Goal: Task Accomplishment & Management: Complete application form

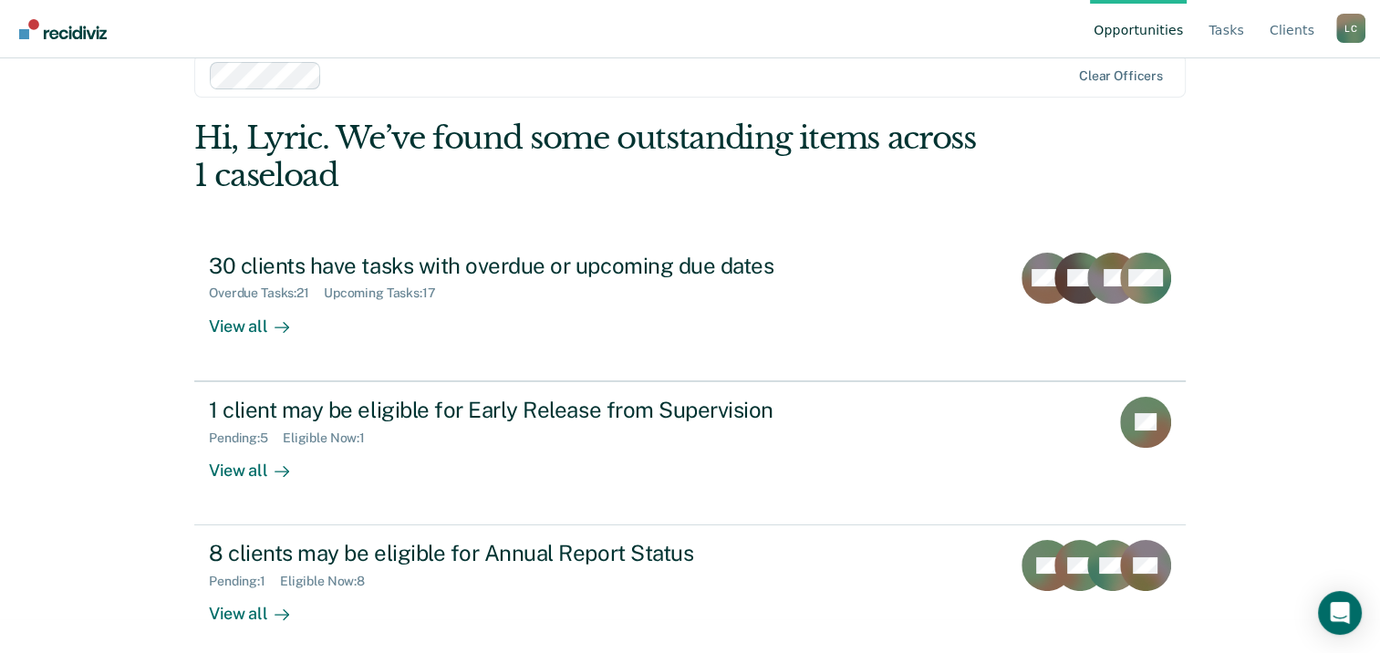
scroll to position [48, 0]
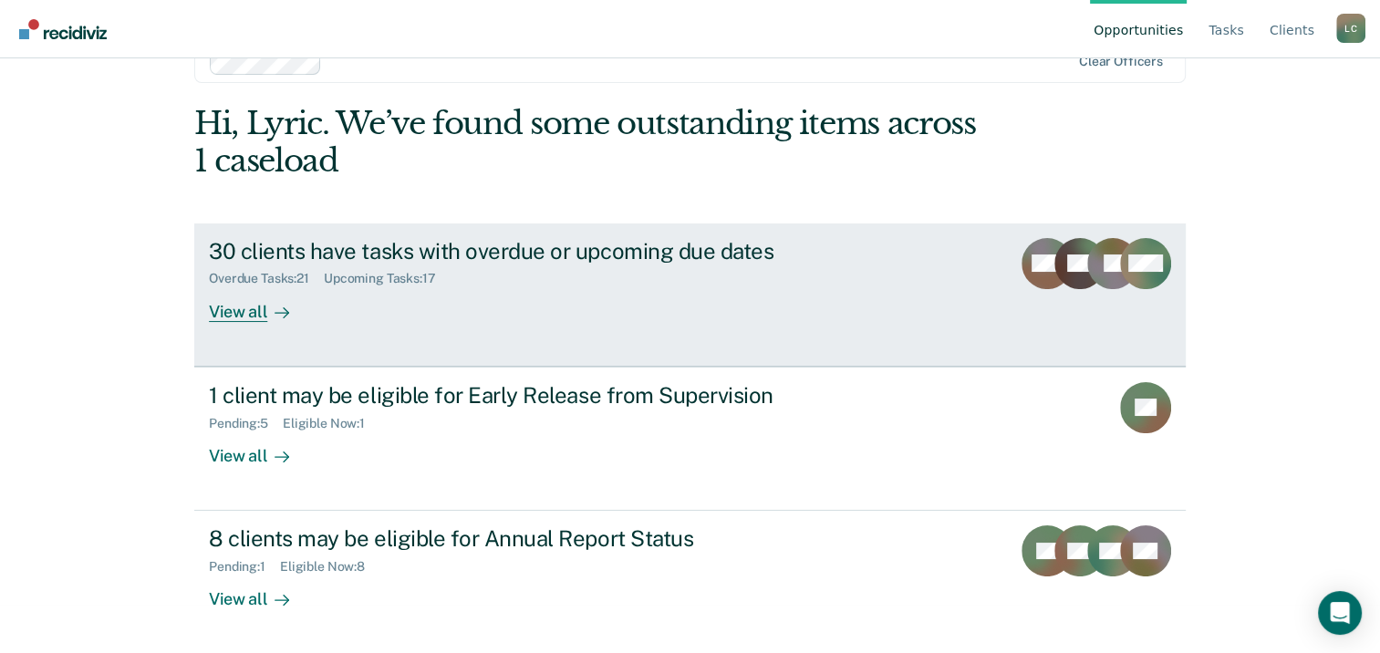
click at [590, 245] on div "30 clients have tasks with overdue or upcoming due dates" at bounding box center [529, 251] width 641 height 26
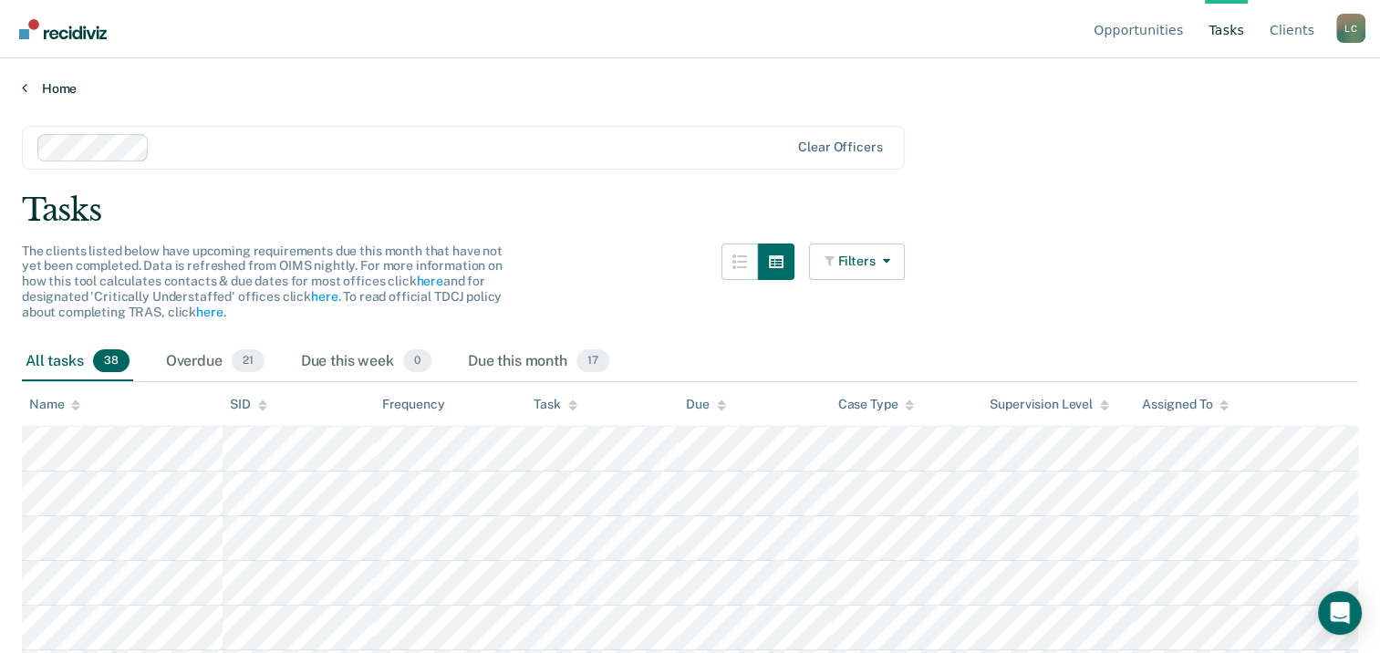
click at [26, 88] on icon at bounding box center [24, 87] width 5 height 15
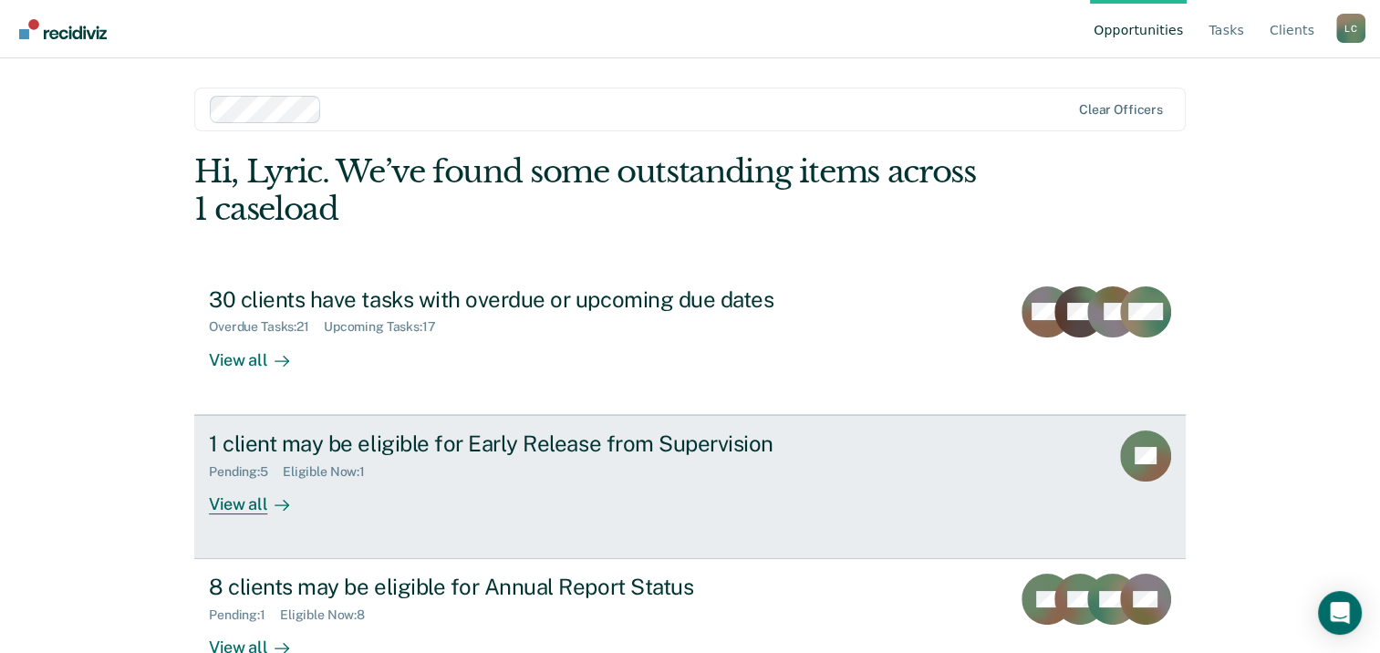
click at [284, 503] on icon at bounding box center [286, 505] width 5 height 10
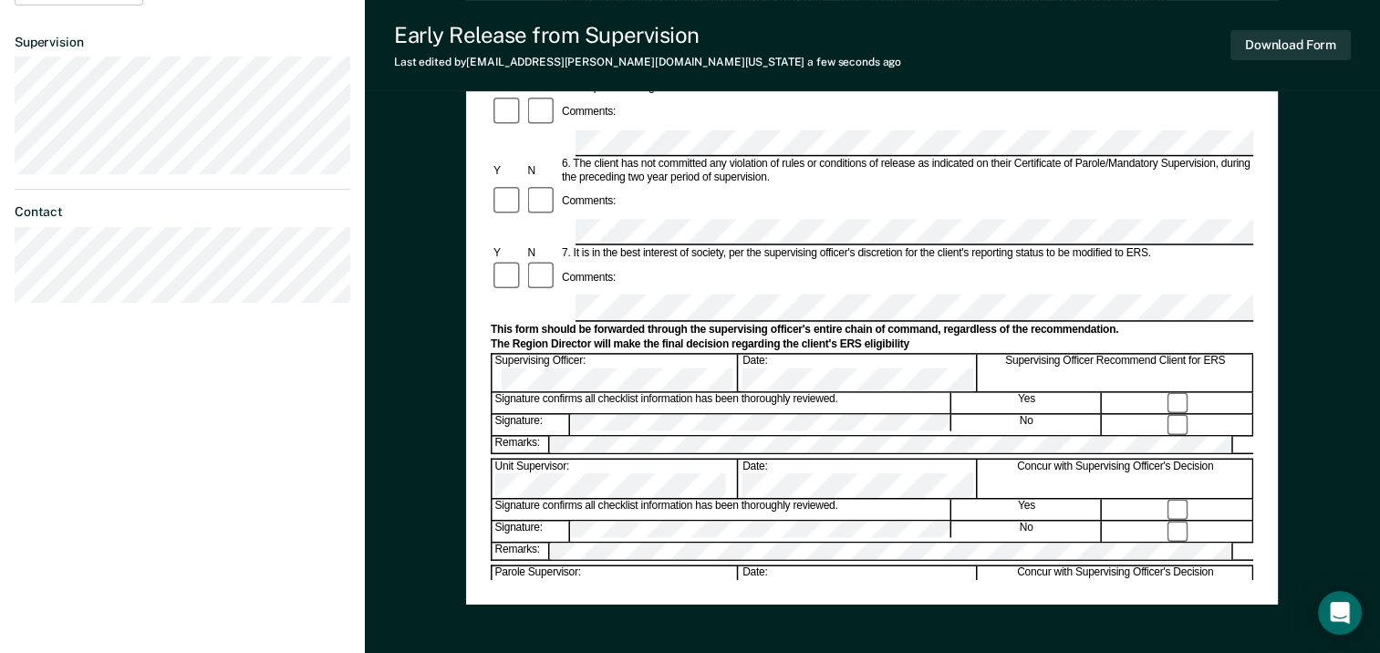
scroll to position [611, 0]
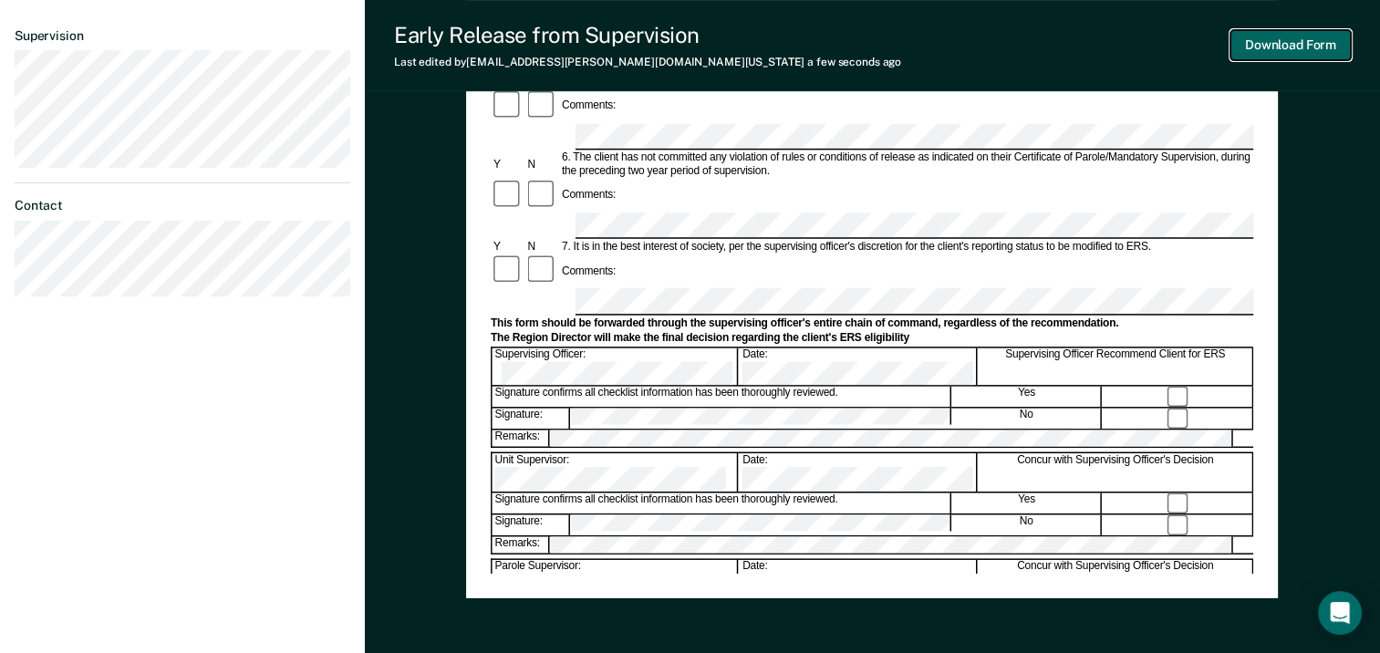
click at [1300, 50] on button "Download Form" at bounding box center [1291, 45] width 120 height 30
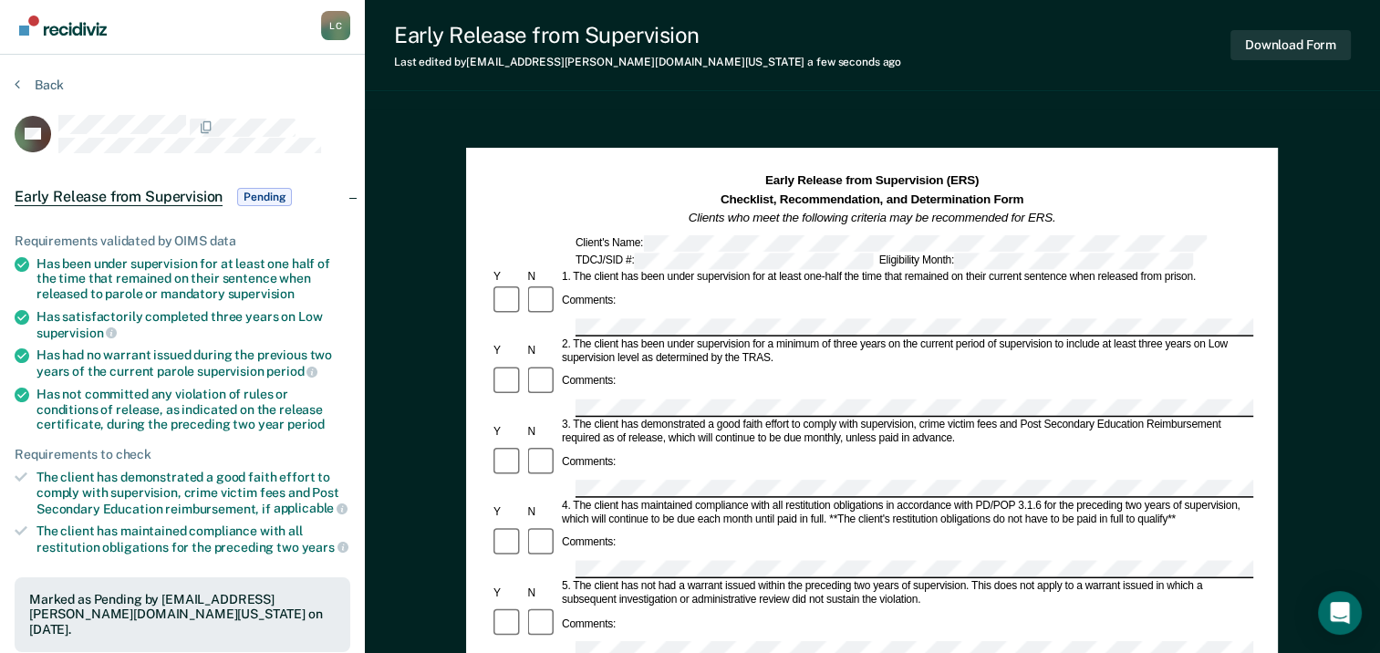
scroll to position [0, 0]
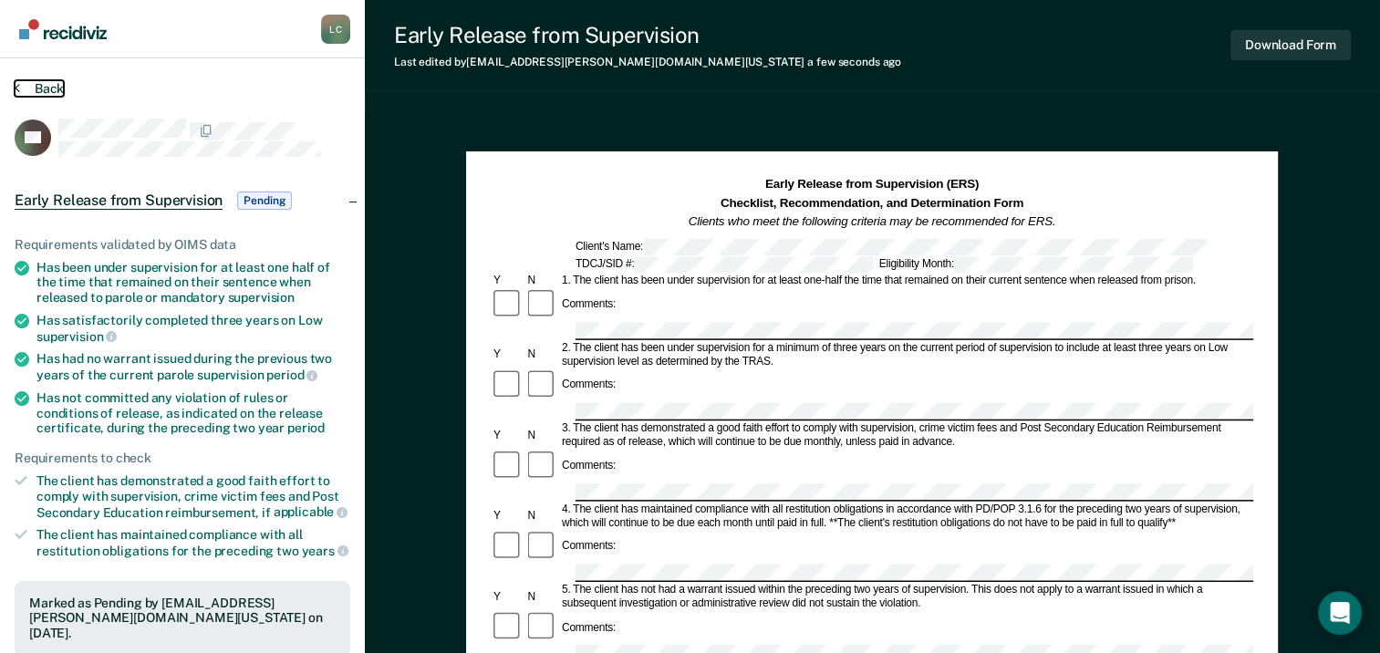
click at [18, 88] on icon at bounding box center [17, 87] width 5 height 15
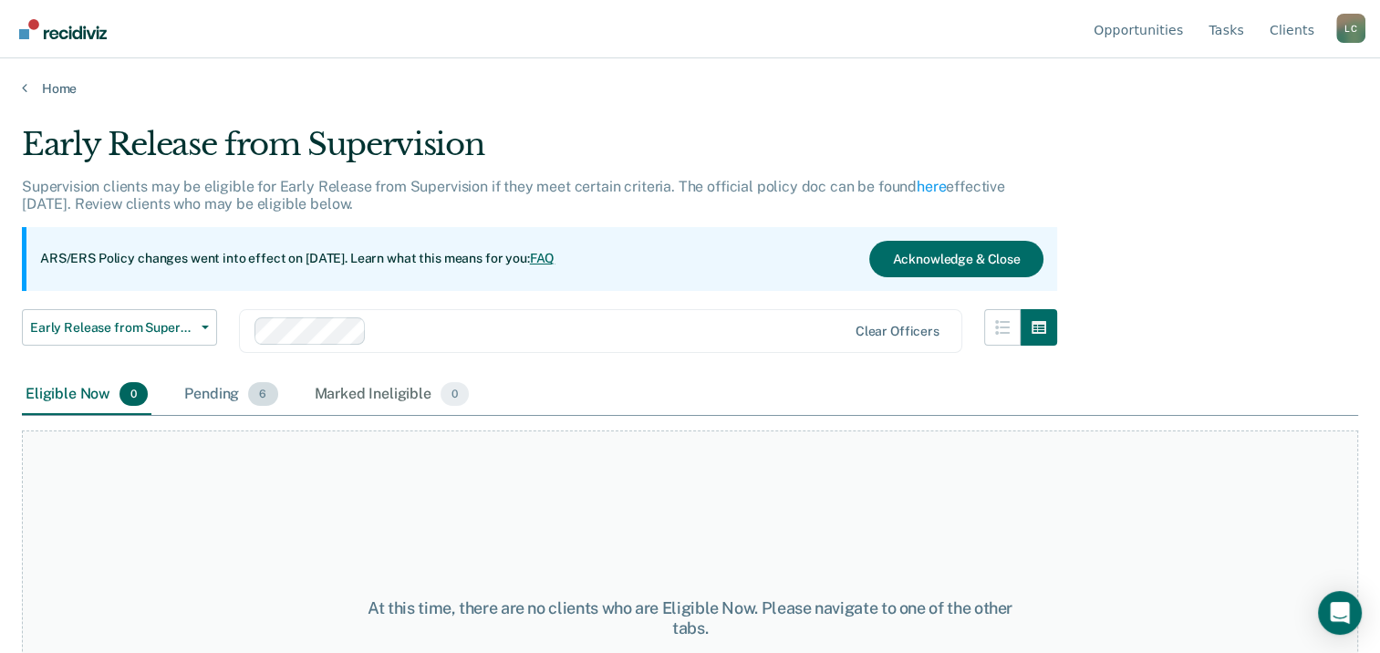
click at [212, 391] on div "Pending 6" at bounding box center [231, 395] width 100 height 40
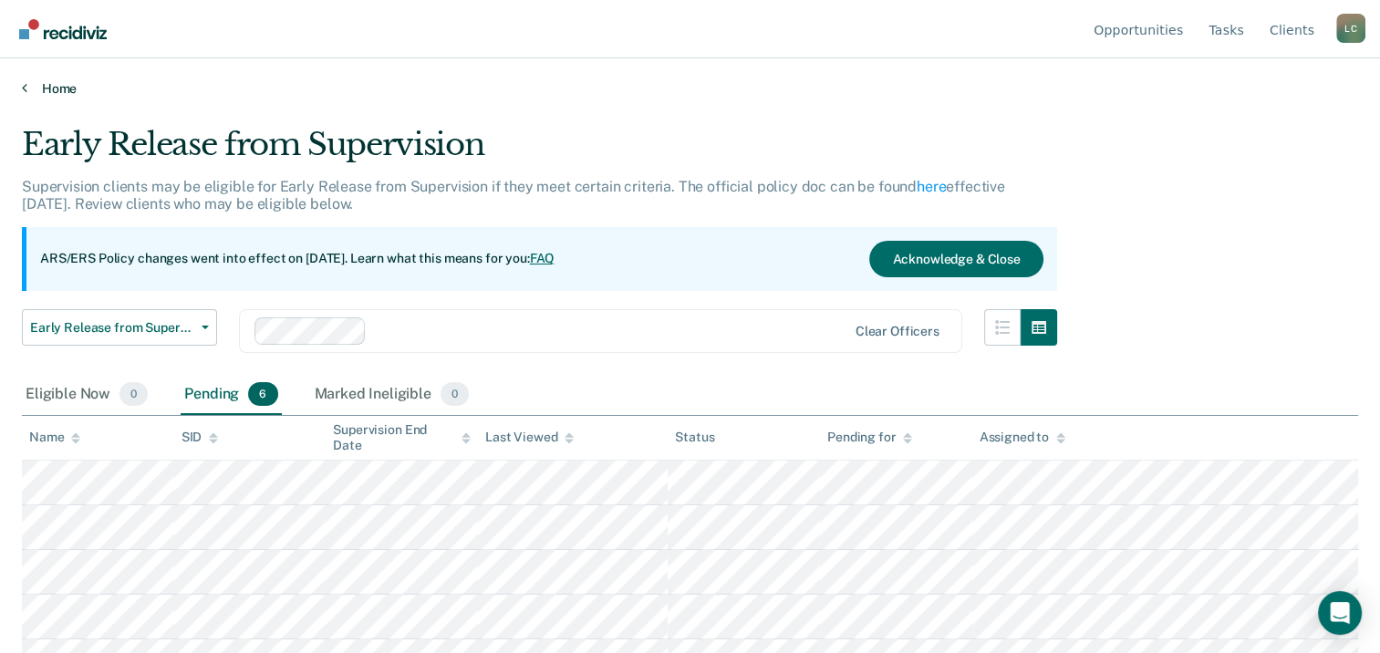
click at [33, 87] on link "Home" at bounding box center [690, 88] width 1337 height 16
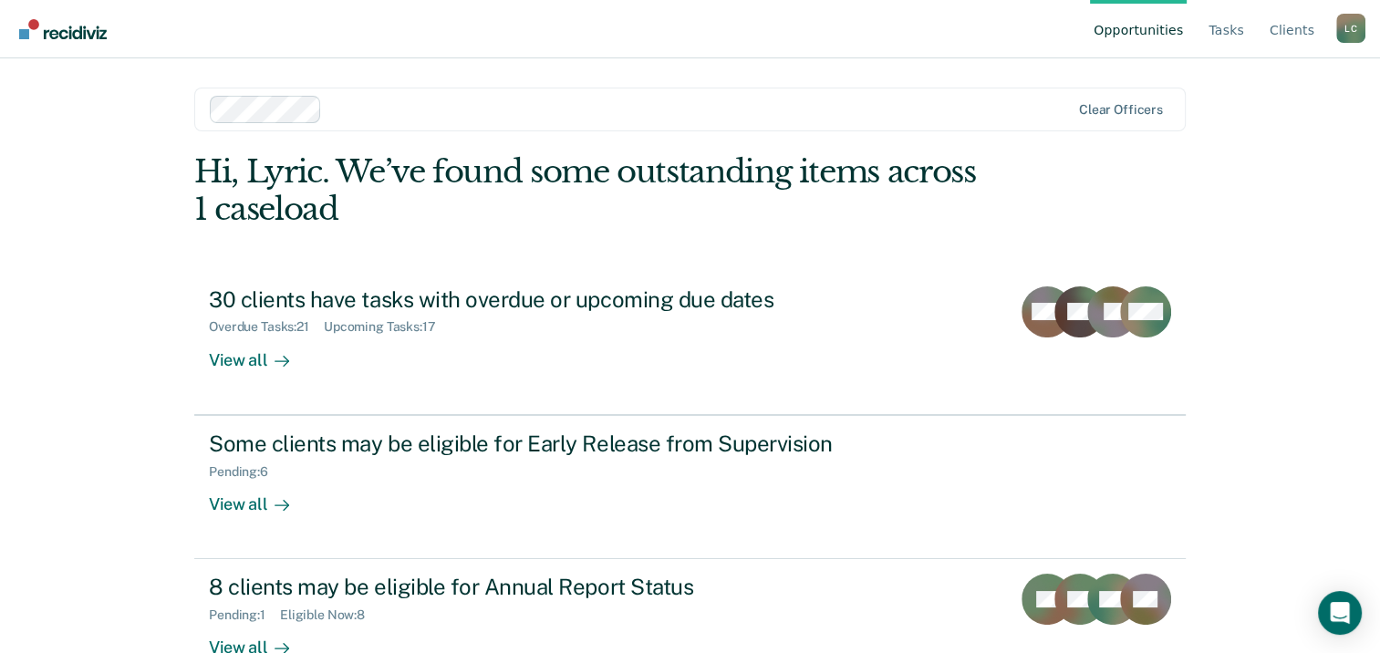
scroll to position [48, 0]
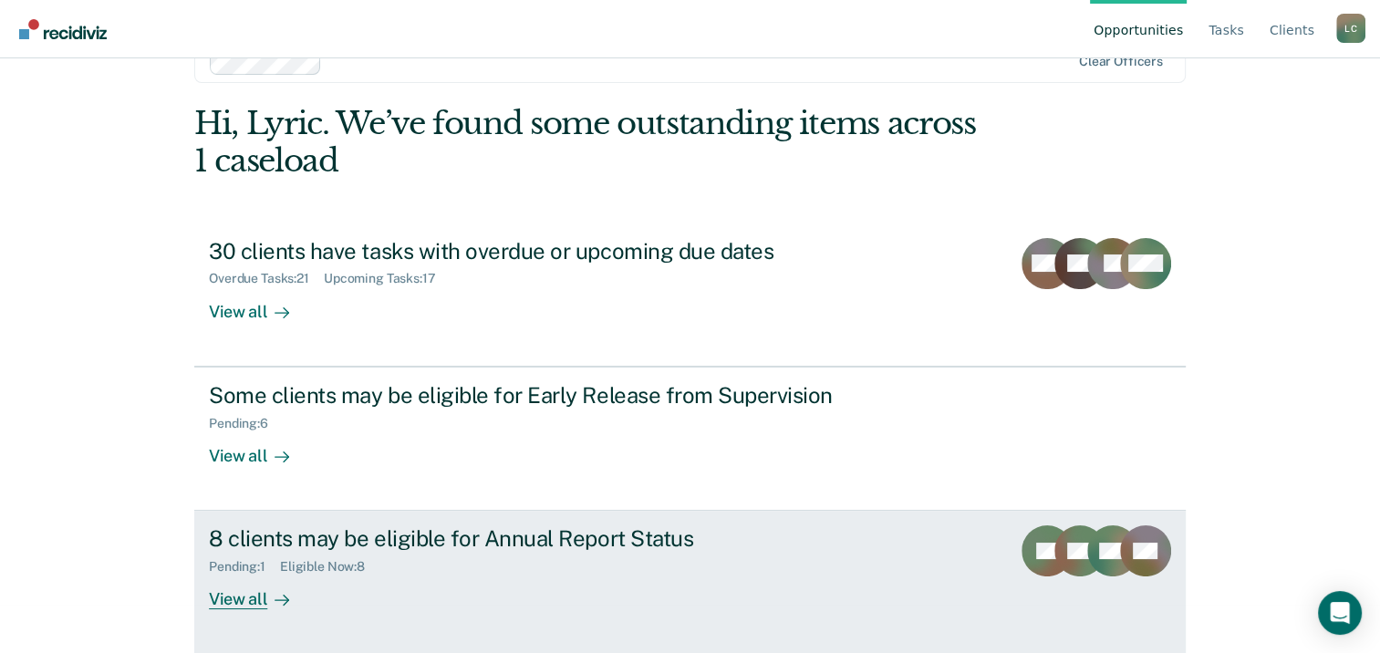
click at [584, 526] on div "8 clients may be eligible for Annual Report Status" at bounding box center [529, 539] width 641 height 26
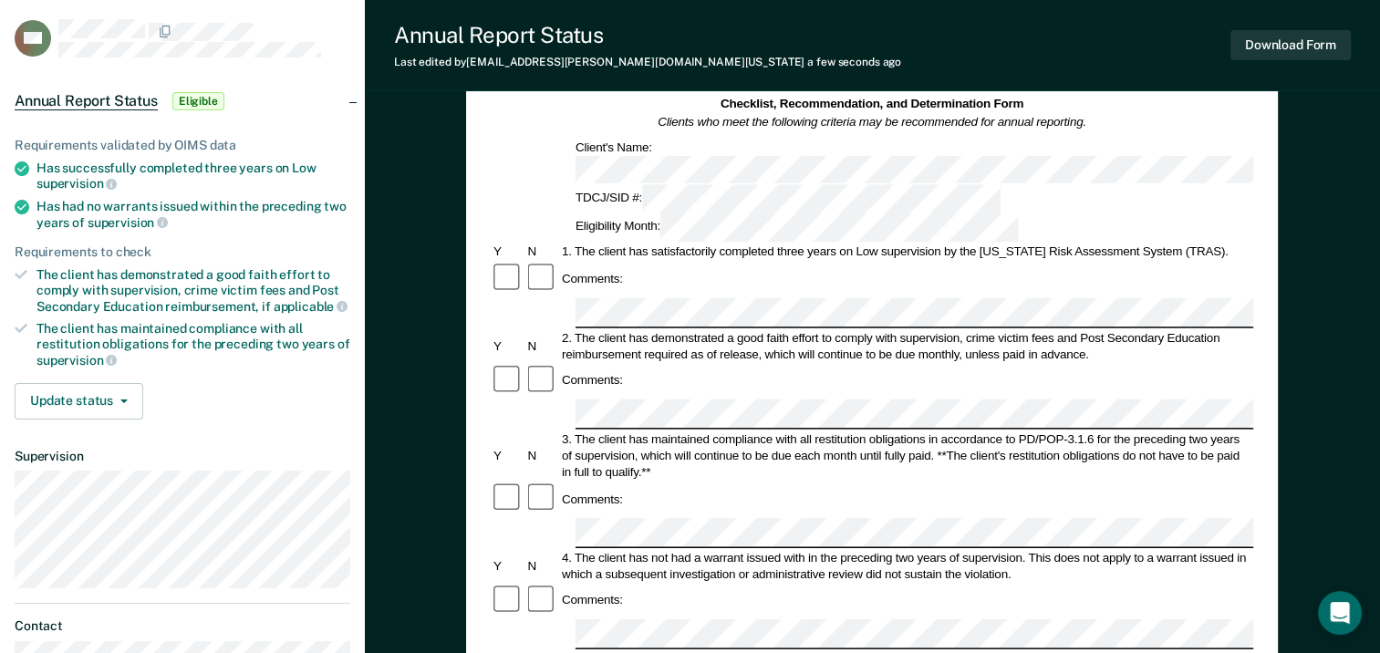
scroll to position [69, 0]
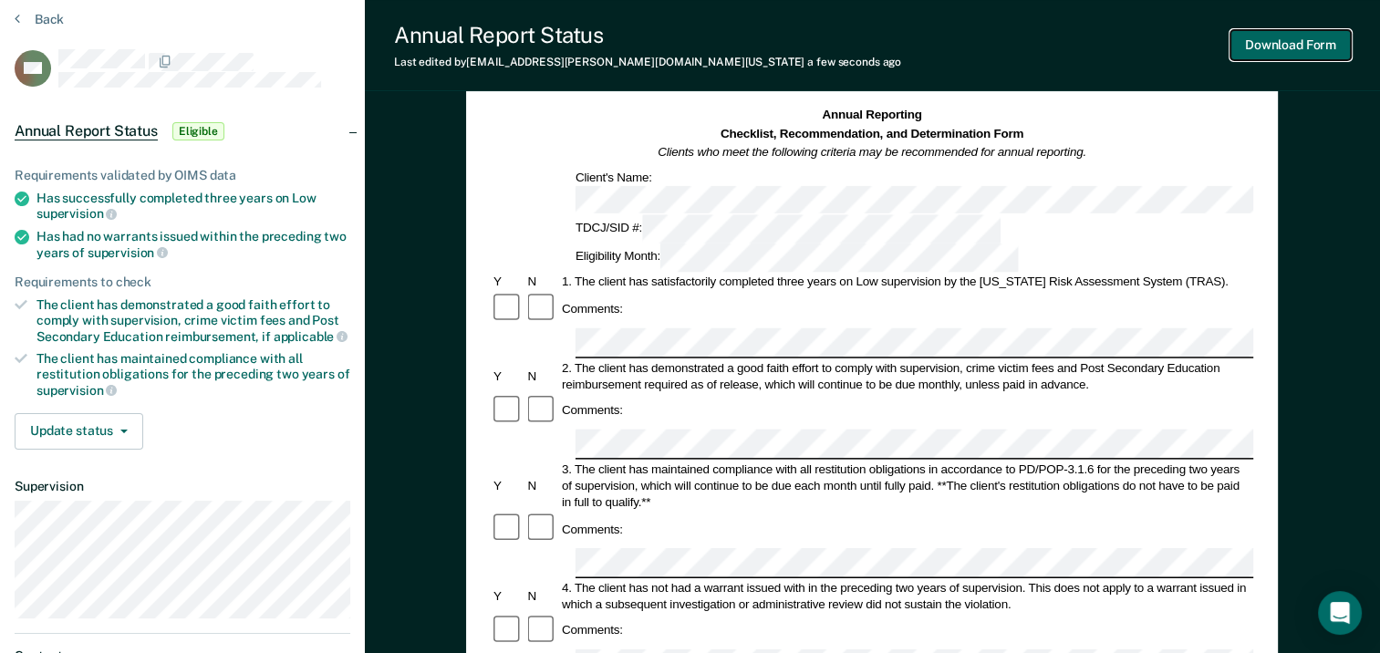
click at [1303, 55] on button "Download Form" at bounding box center [1291, 45] width 120 height 30
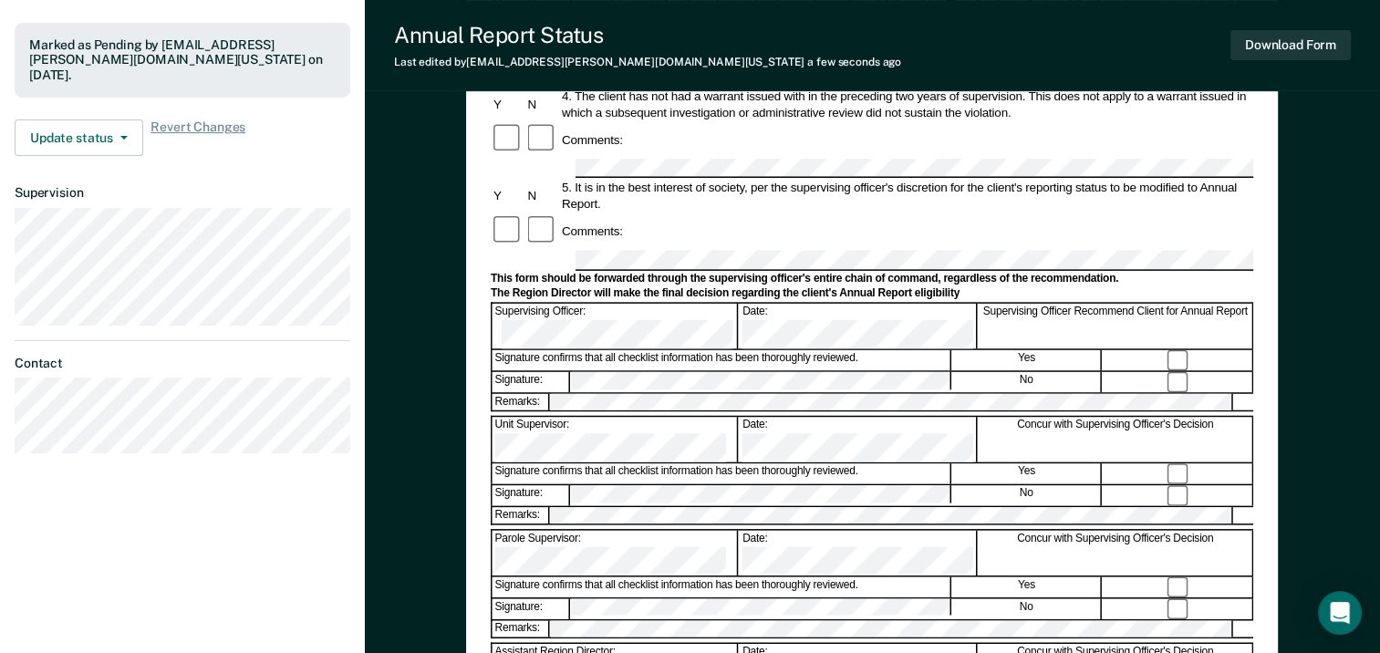
scroll to position [0, 0]
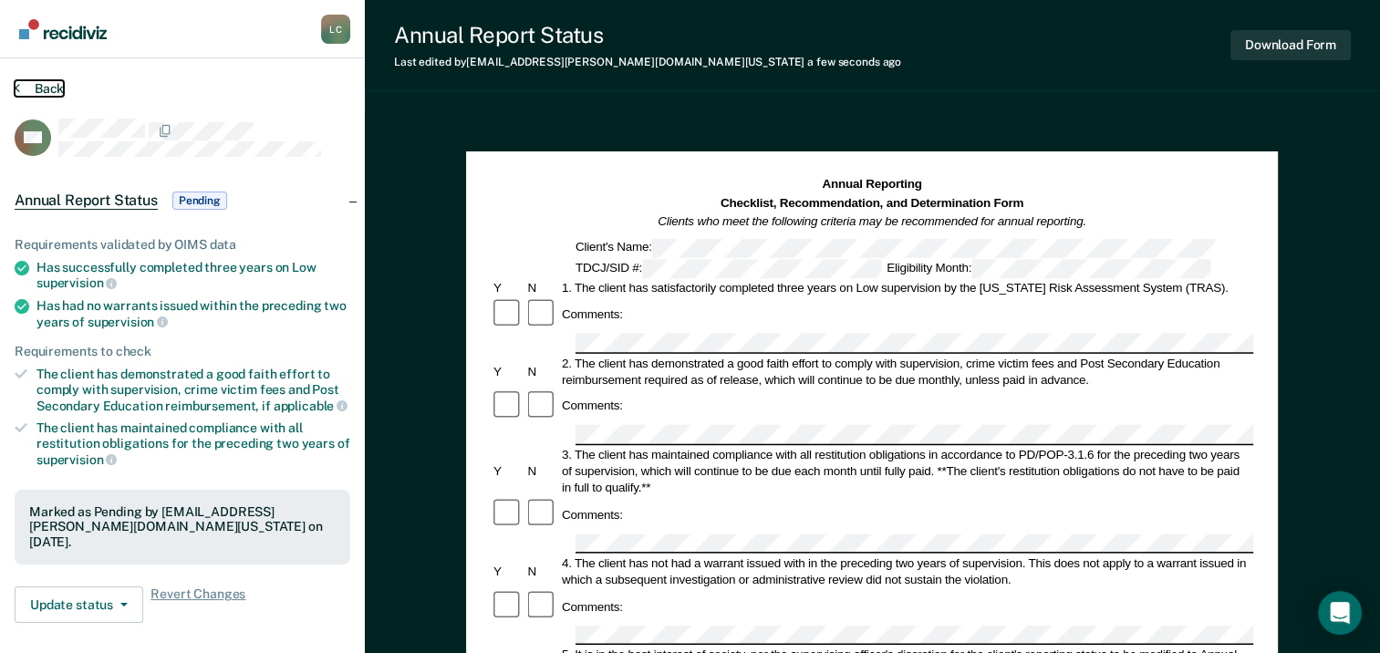
click at [30, 87] on button "Back" at bounding box center [39, 88] width 49 height 16
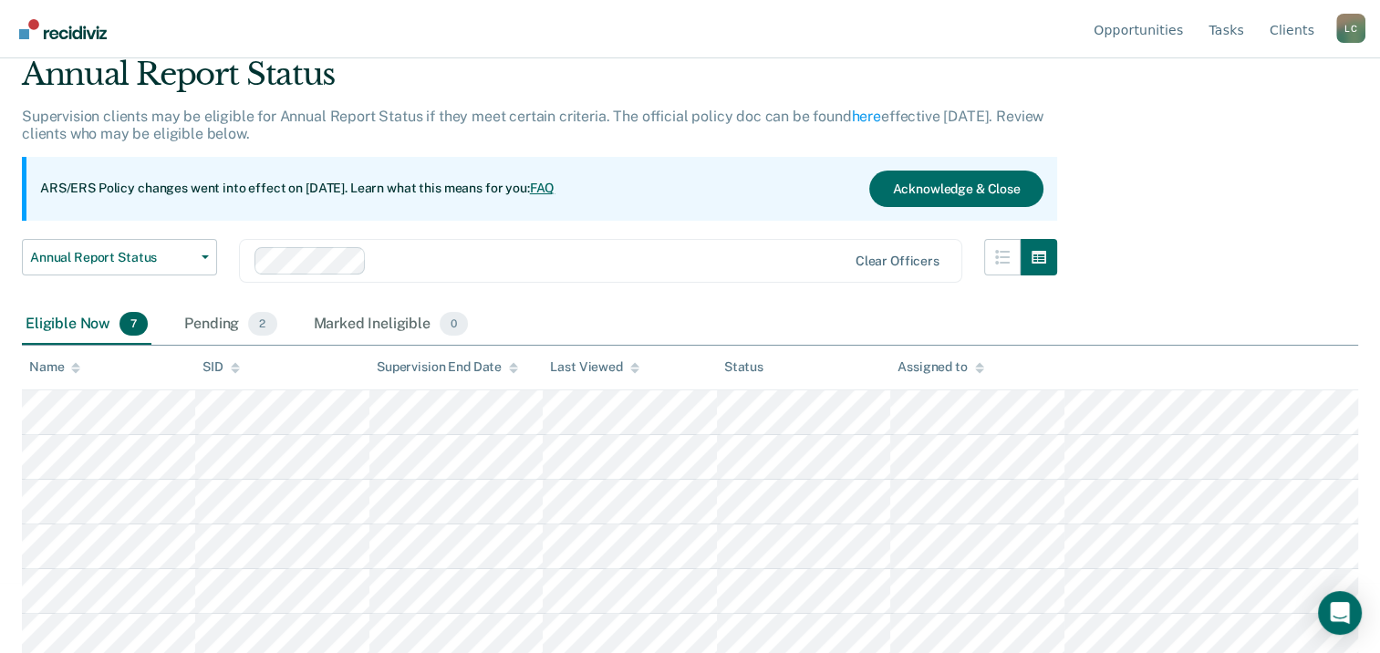
scroll to position [119, 0]
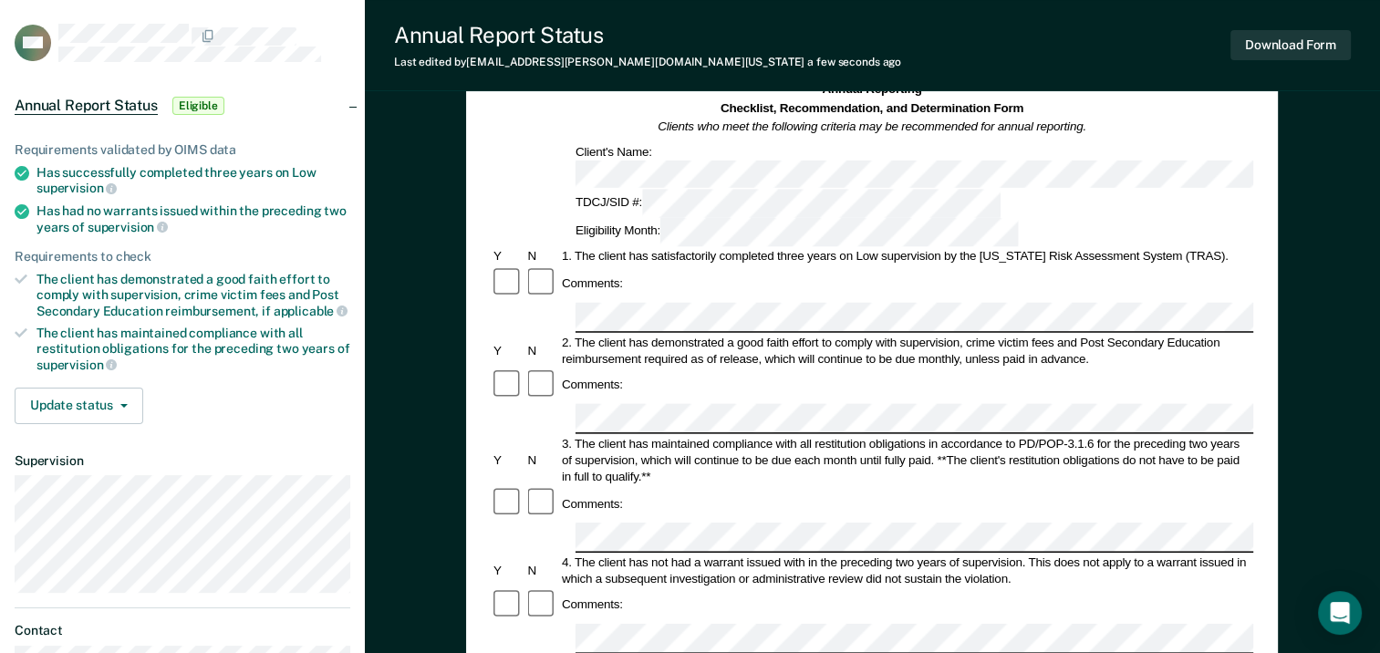
scroll to position [141, 0]
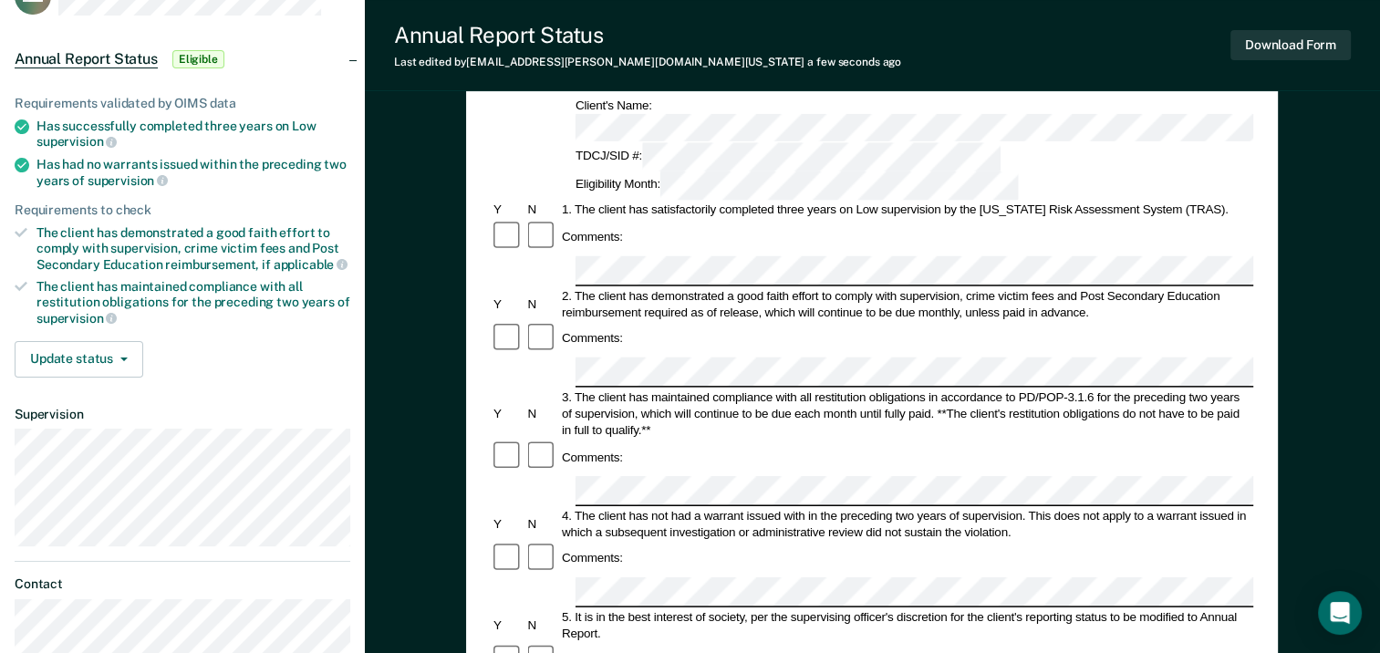
click at [529, 643] on div at bounding box center [543, 660] width 34 height 35
click at [1303, 48] on button "Download Form" at bounding box center [1291, 45] width 120 height 30
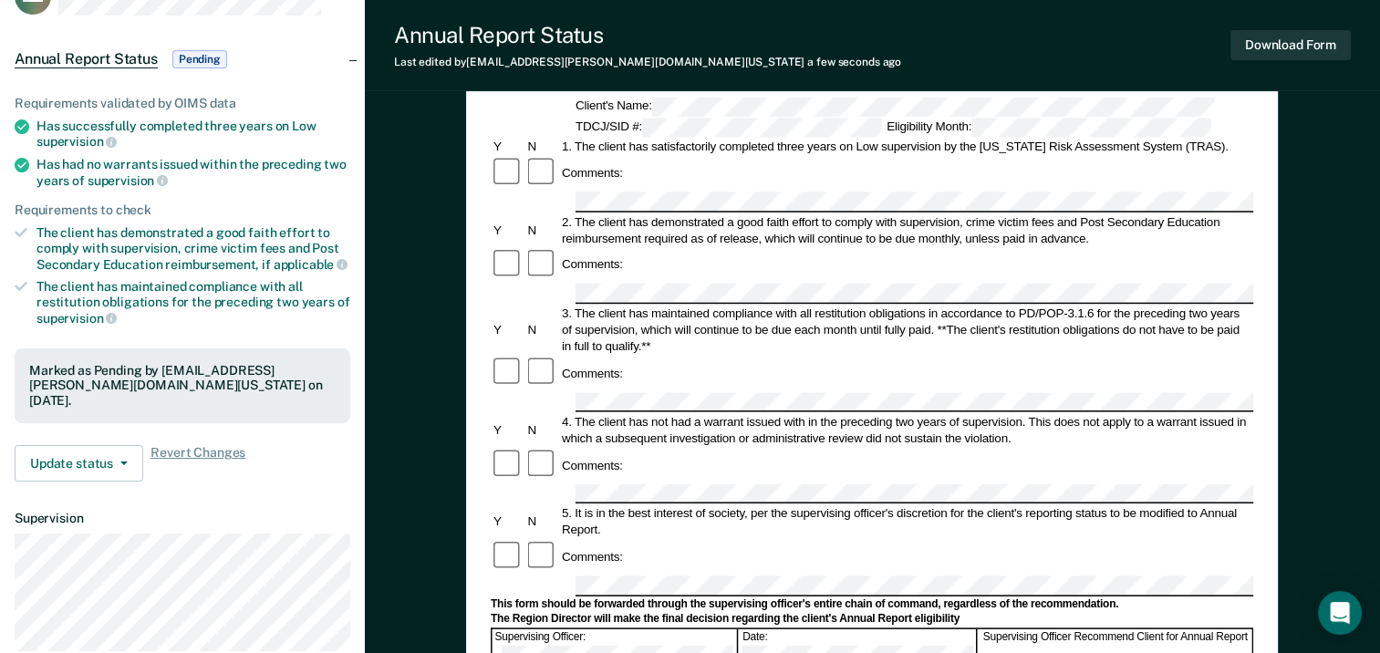
scroll to position [0, 0]
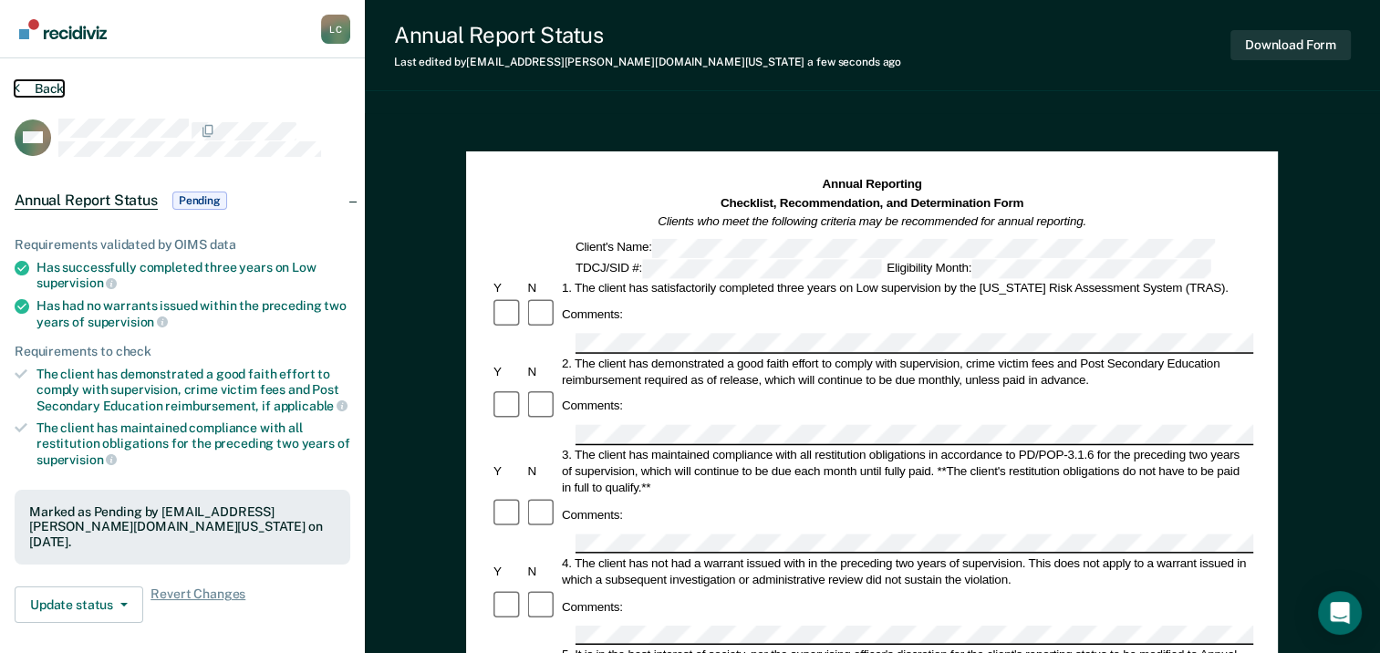
click at [21, 89] on button "Back" at bounding box center [39, 88] width 49 height 16
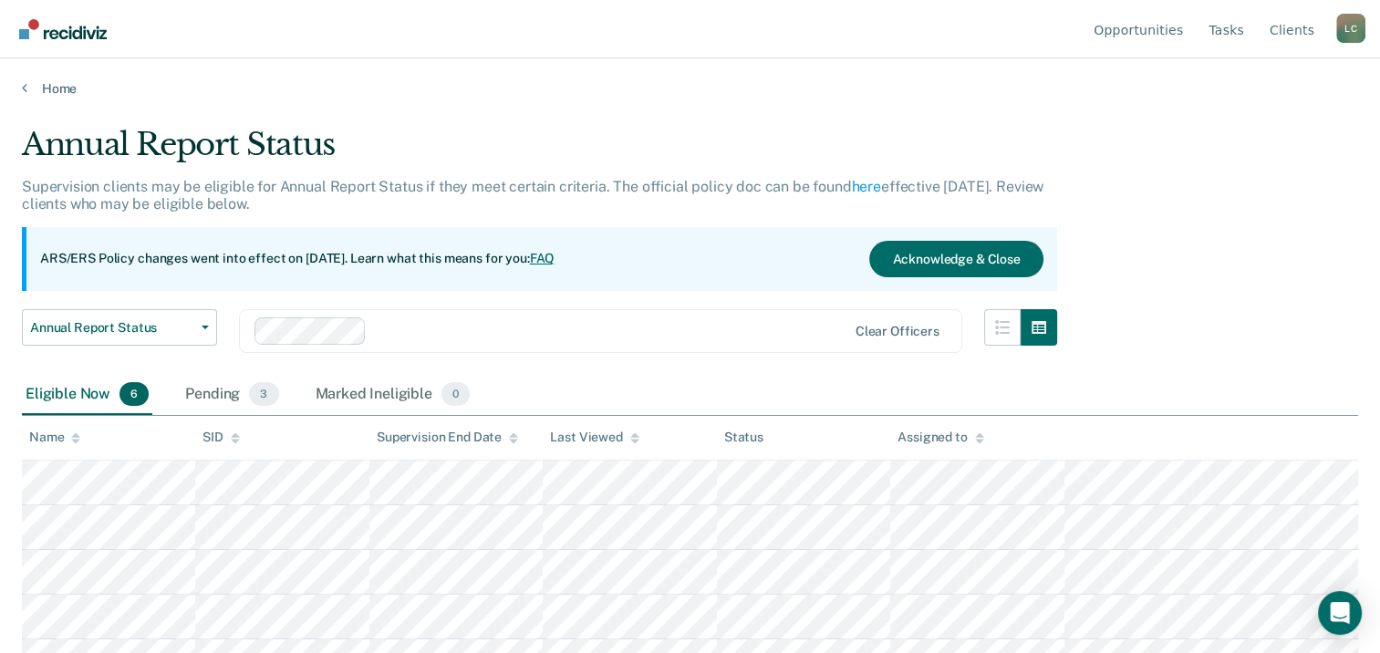
scroll to position [73, 0]
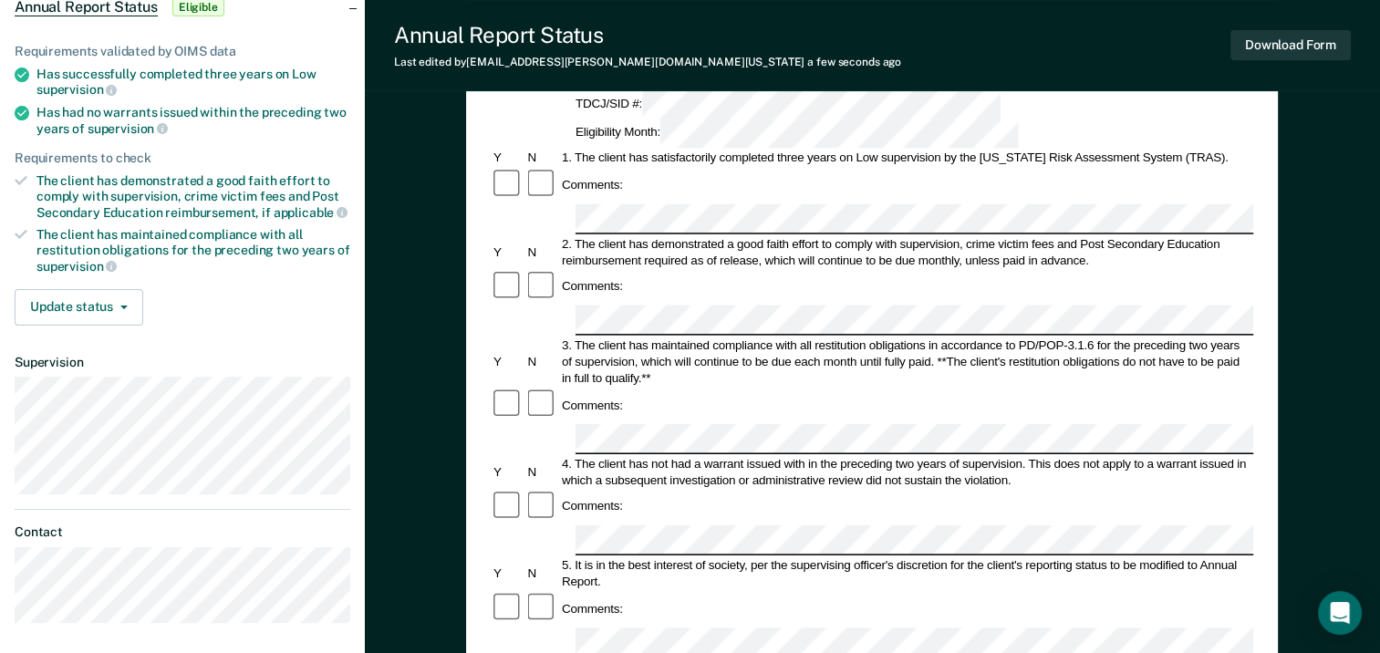
scroll to position [223, 0]
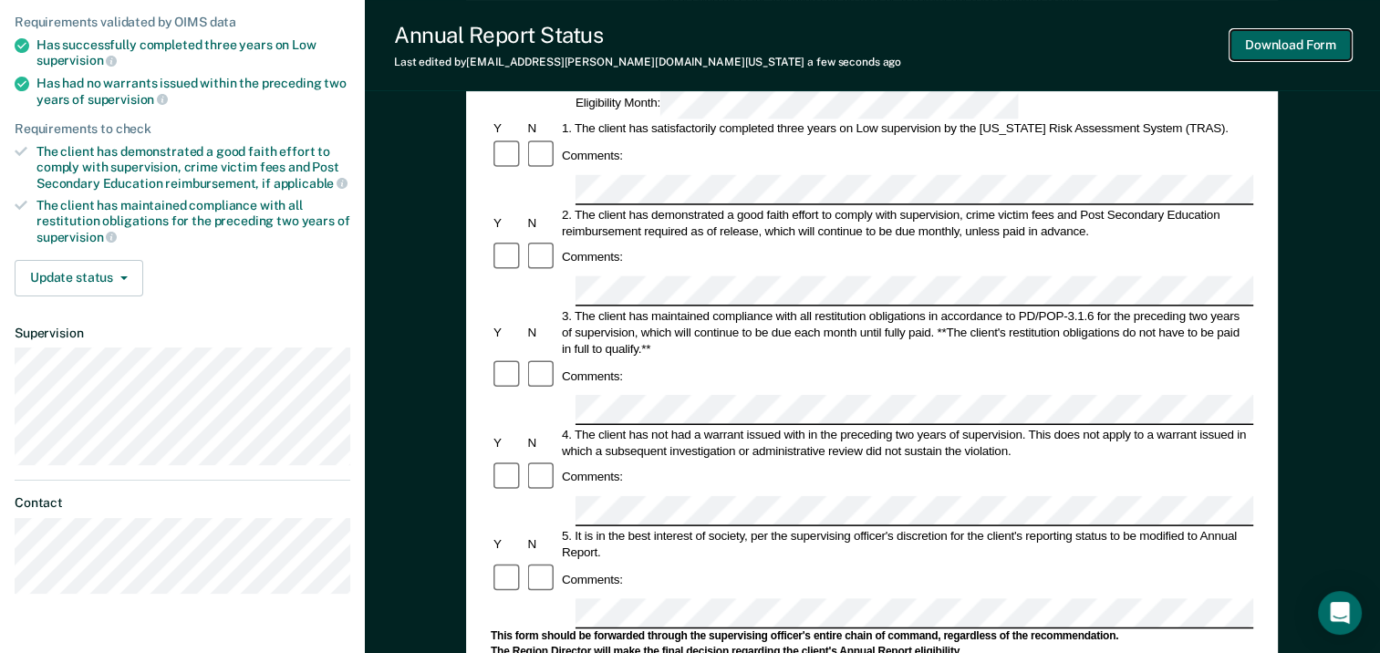
click at [1292, 42] on button "Download Form" at bounding box center [1291, 45] width 120 height 30
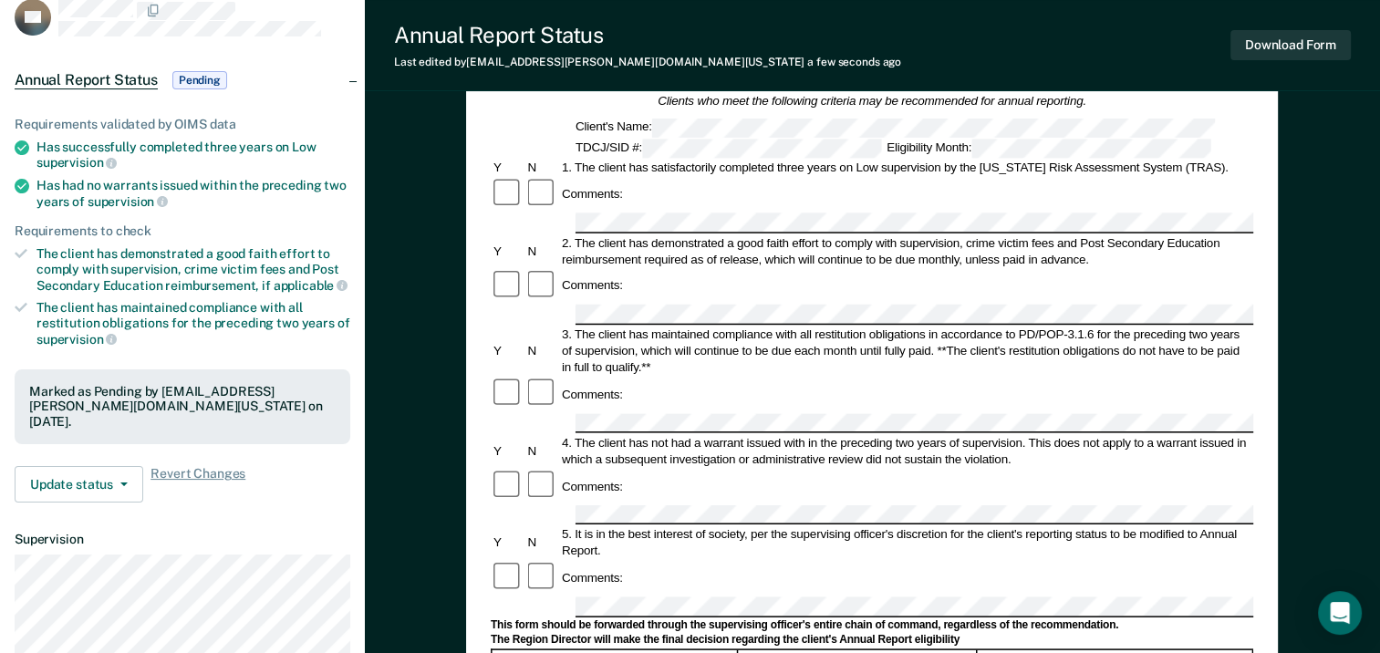
scroll to position [0, 0]
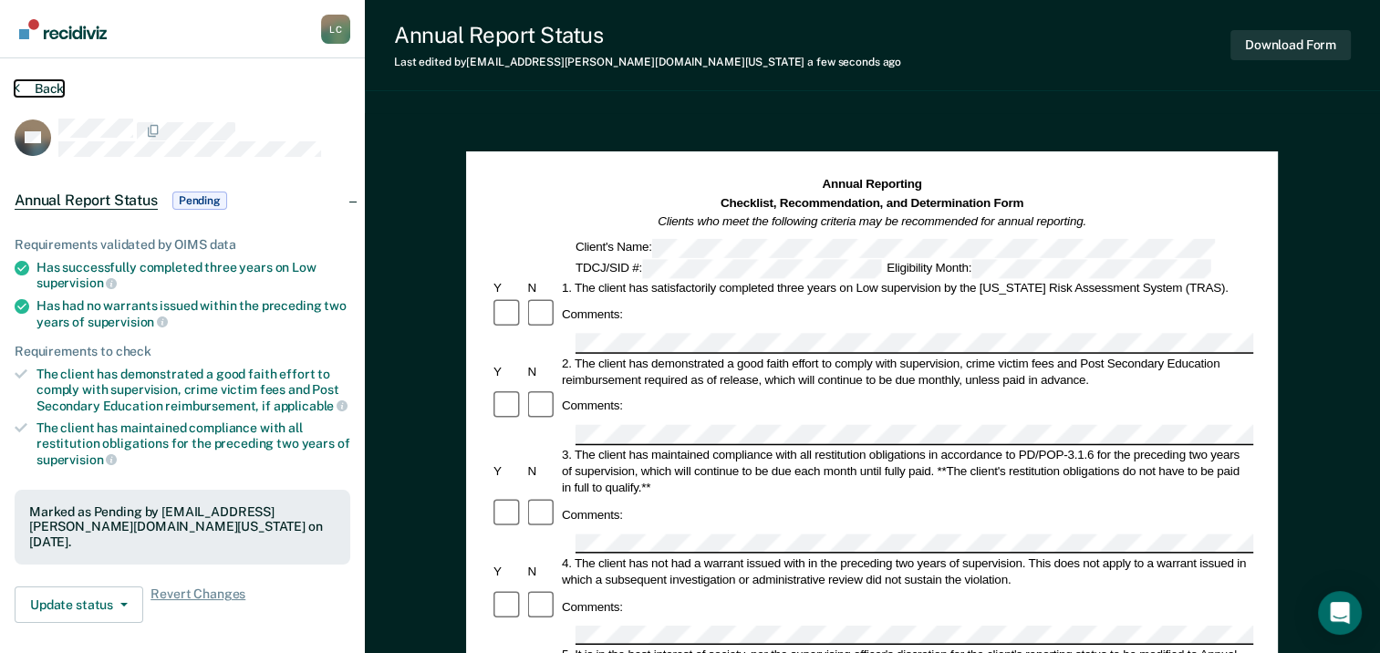
click at [34, 93] on button "Back" at bounding box center [39, 88] width 49 height 16
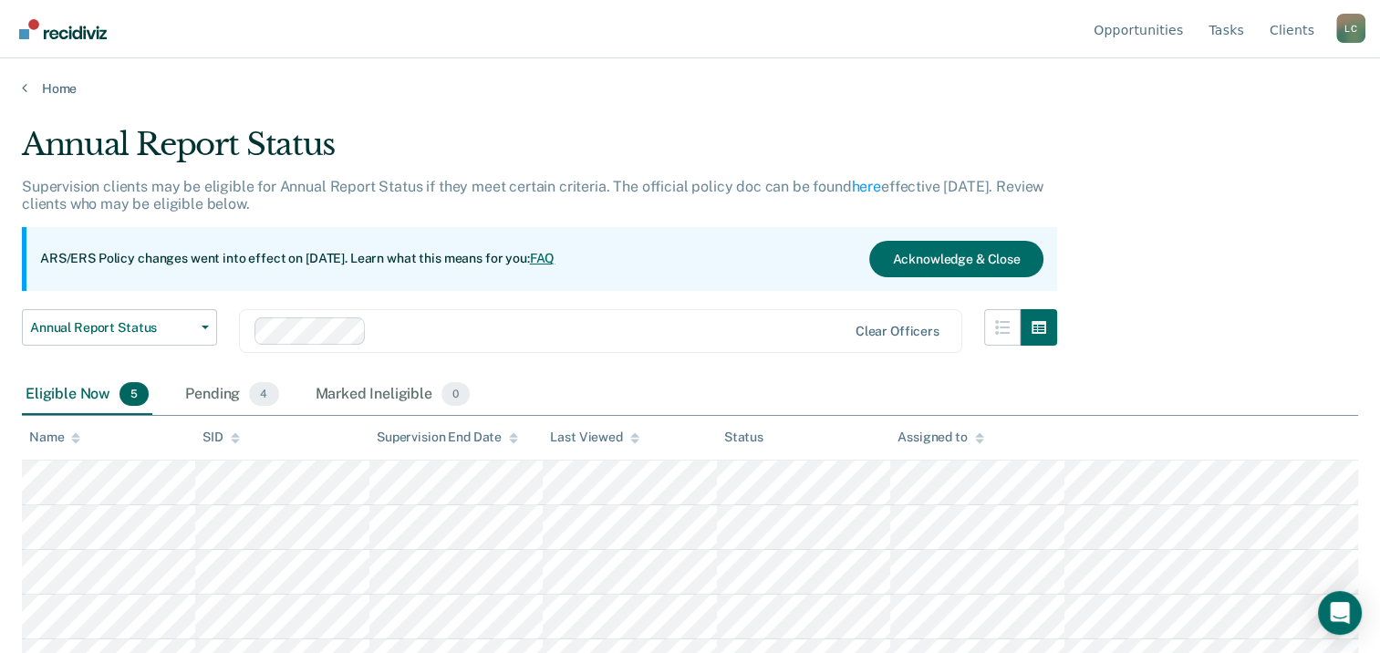
scroll to position [29, 0]
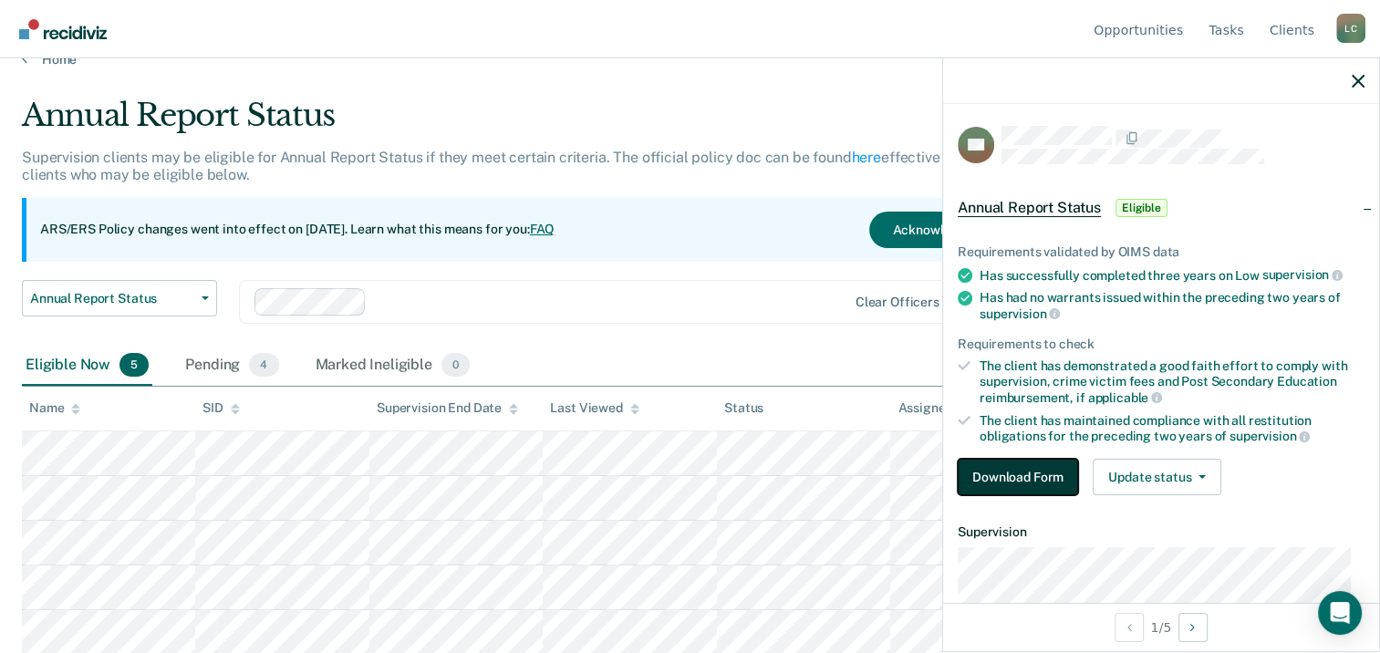
click at [1026, 471] on button "Download Form" at bounding box center [1018, 477] width 120 height 36
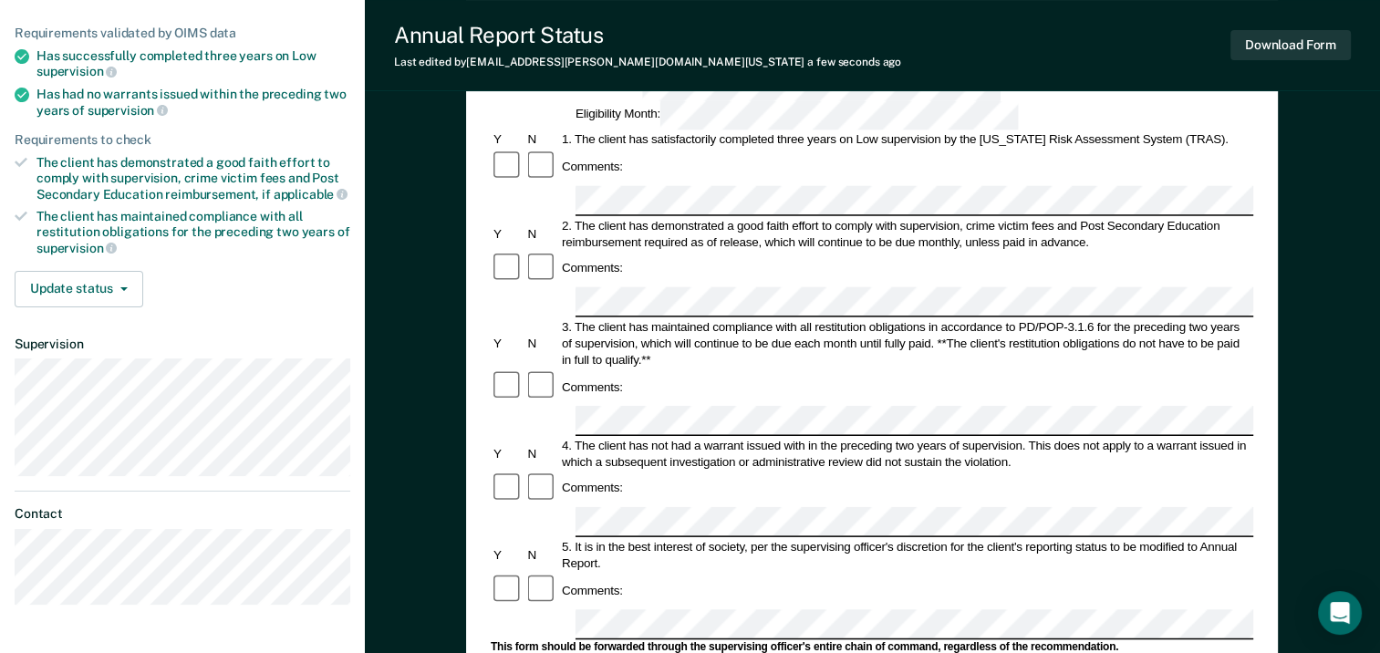
scroll to position [208, 0]
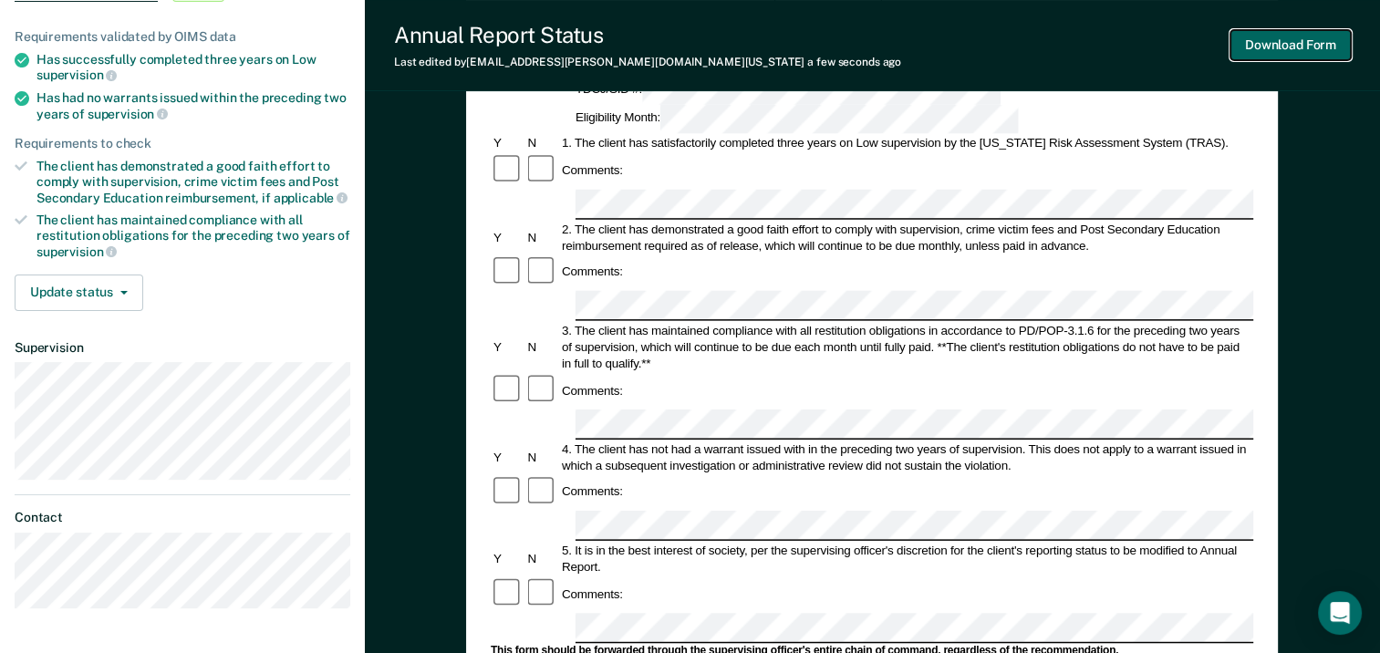
click at [1314, 48] on button "Download Form" at bounding box center [1291, 45] width 120 height 30
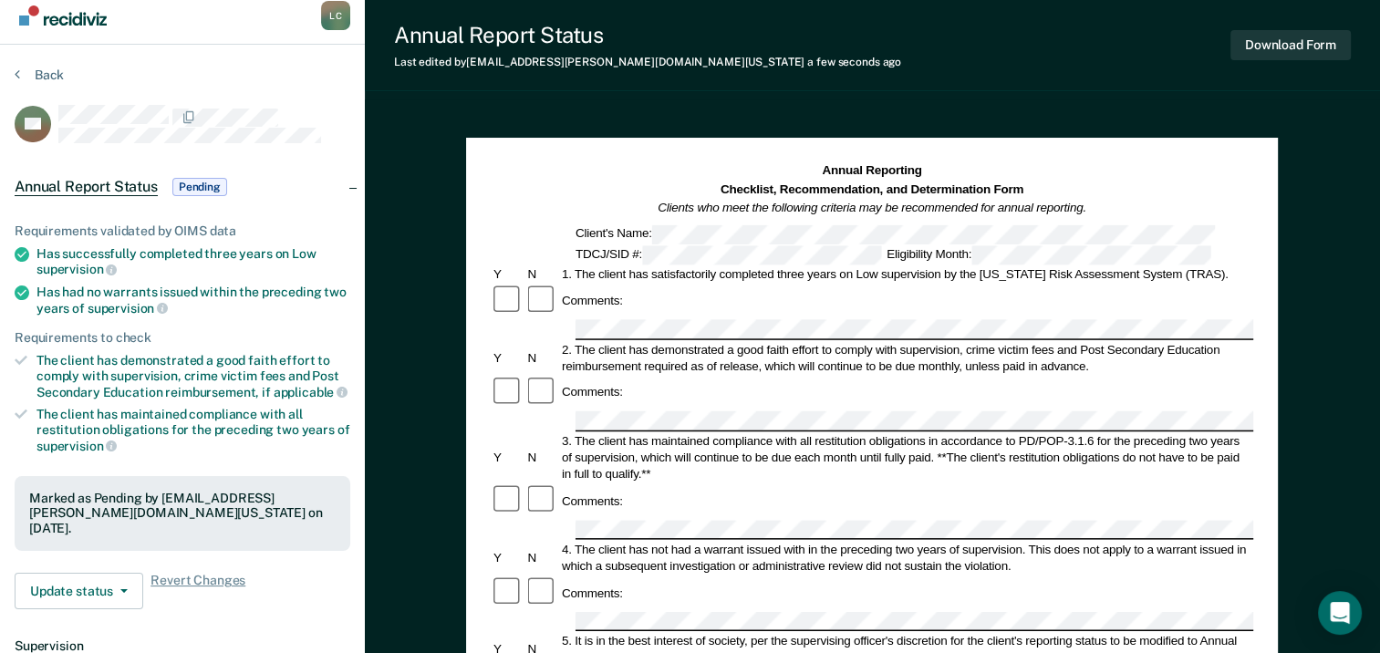
scroll to position [0, 0]
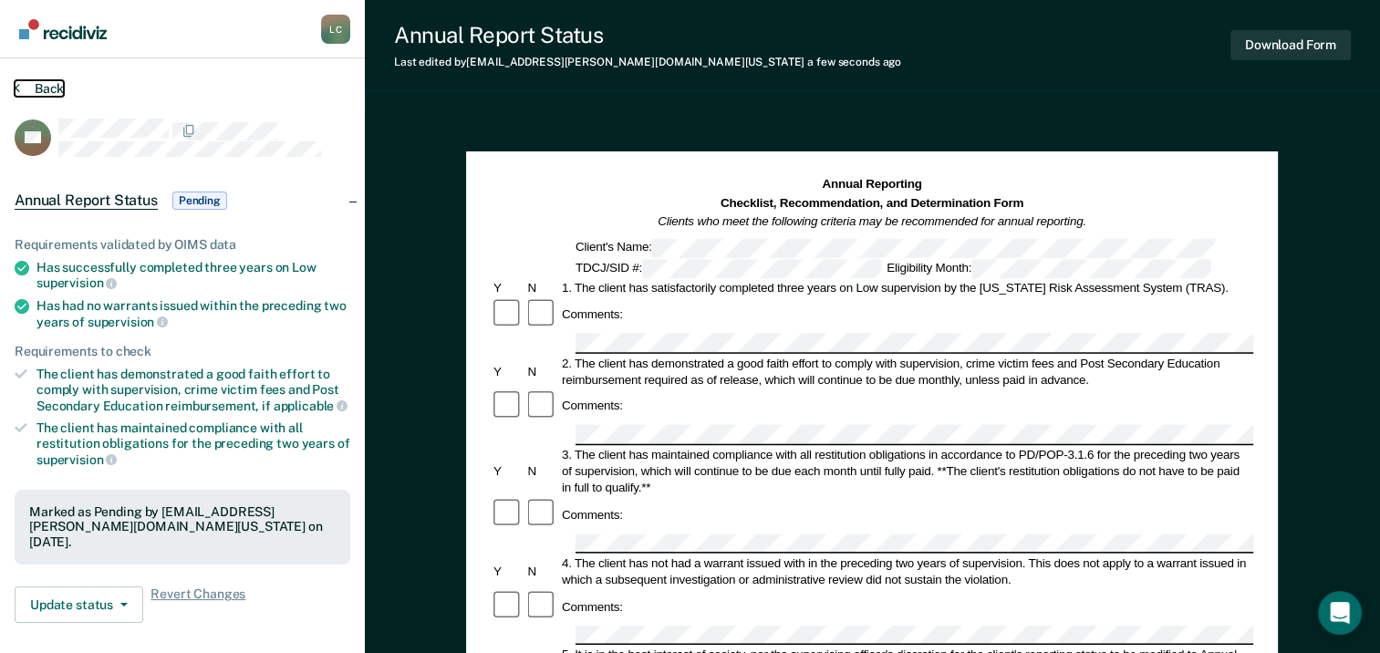
click at [41, 88] on button "Back" at bounding box center [39, 88] width 49 height 16
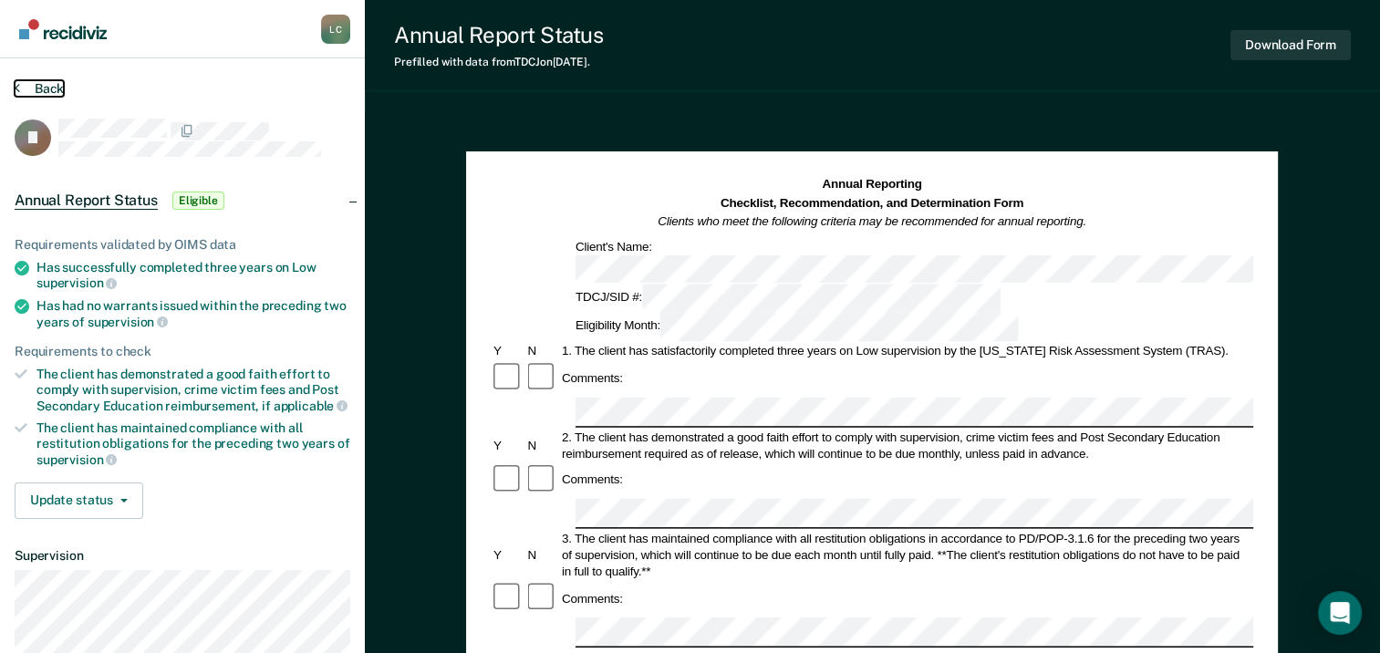
click at [41, 89] on button "Back" at bounding box center [39, 88] width 49 height 16
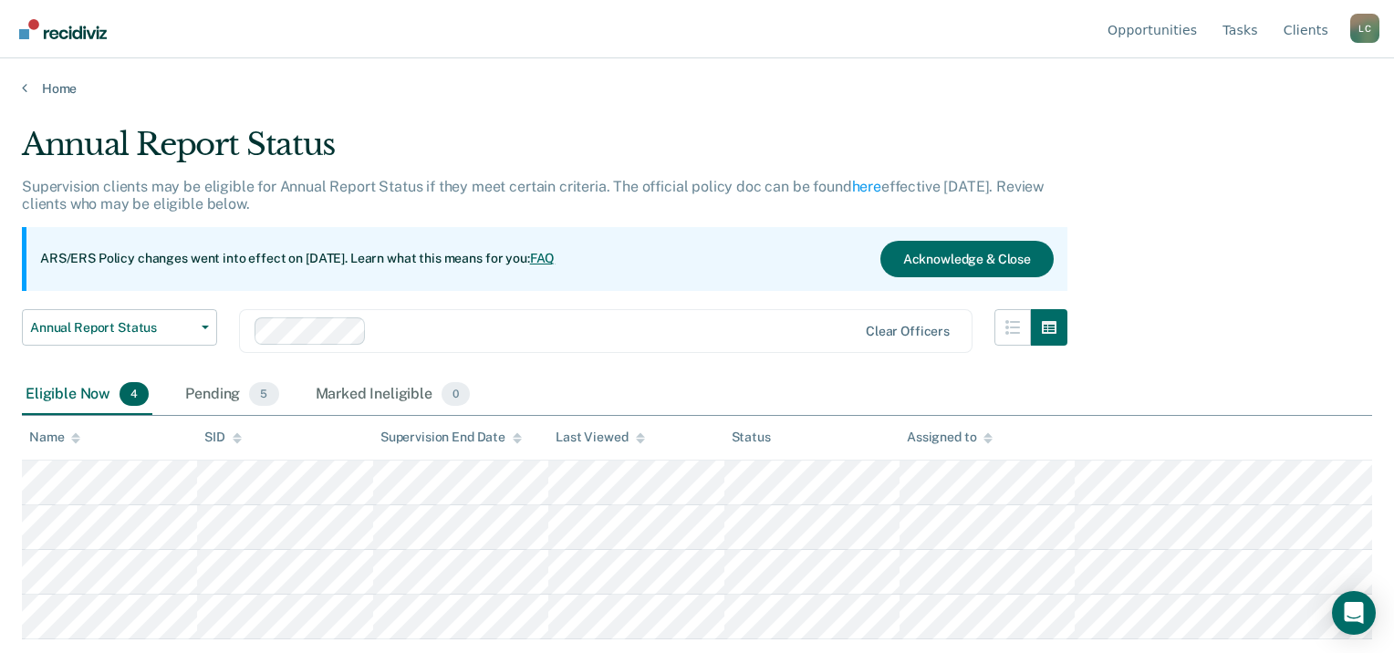
click at [1347, 222] on div "Annual Report Status Supervision clients may be eligible for Annual Report Stat…" at bounding box center [697, 321] width 1350 height 391
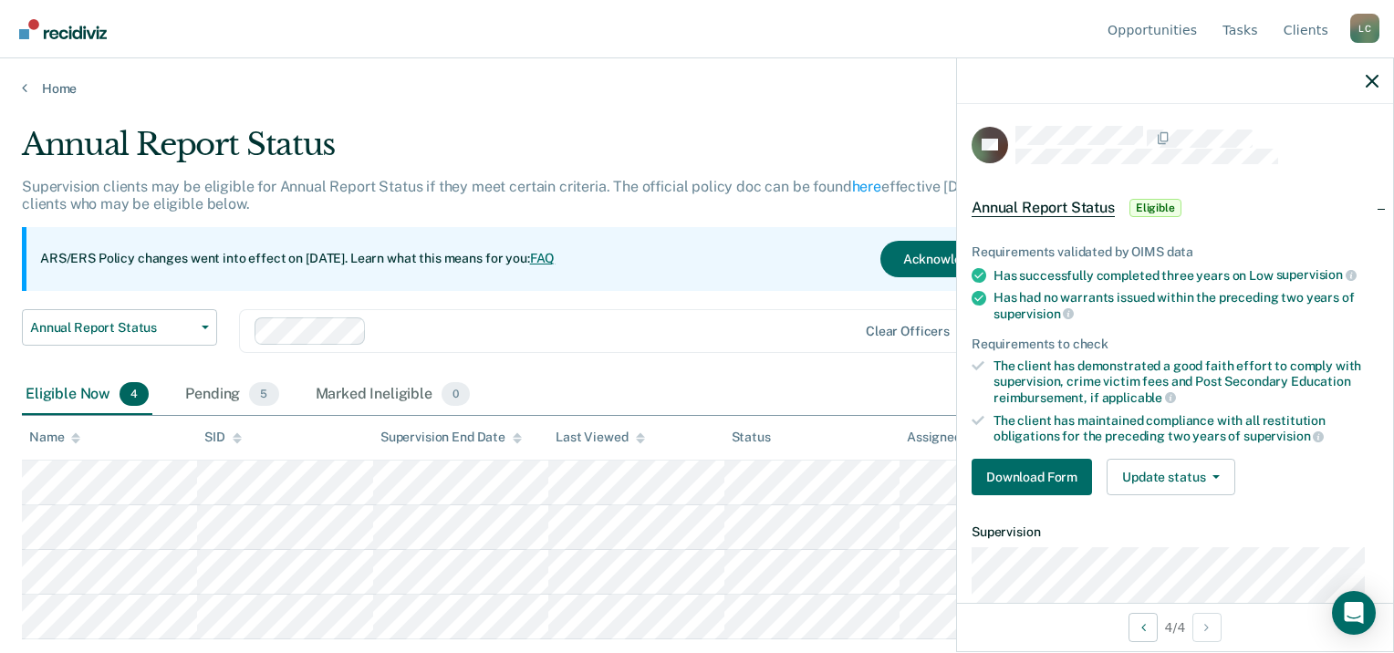
click at [556, 260] on link "FAQ" at bounding box center [543, 258] width 26 height 15
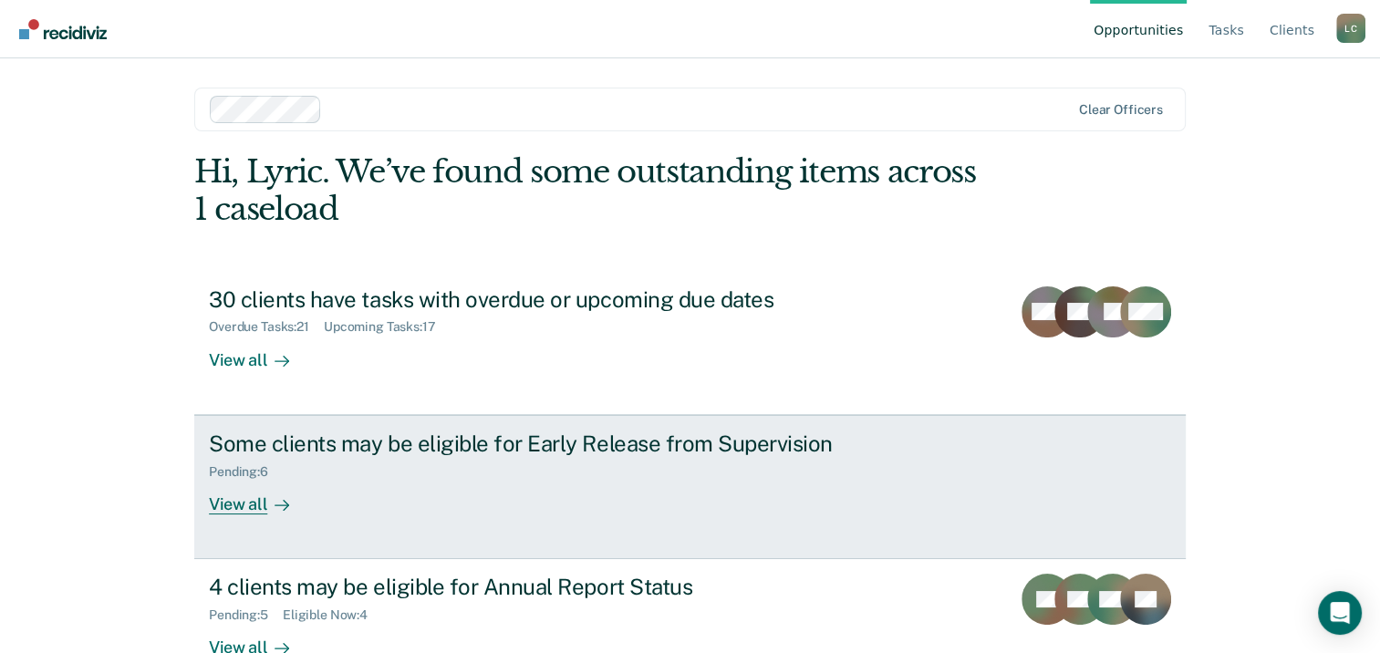
click at [401, 458] on div "Pending : 6" at bounding box center [529, 468] width 641 height 23
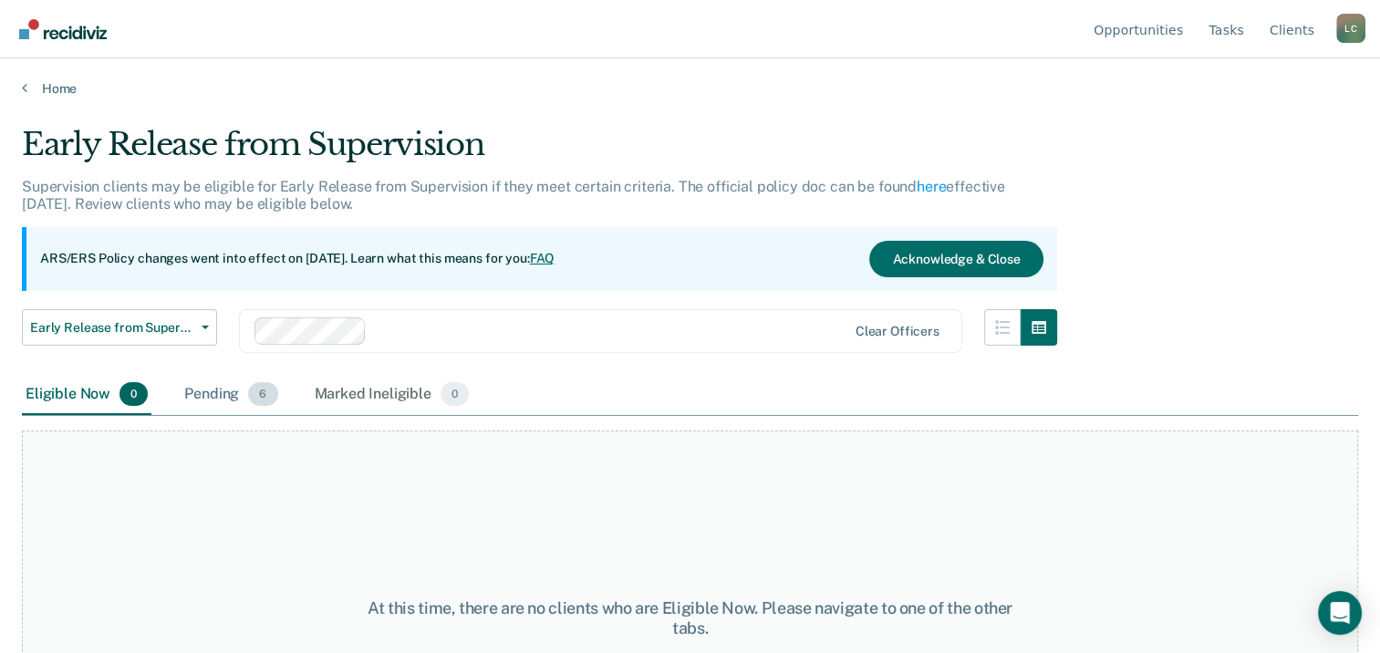
click at [215, 391] on div "Pending 6" at bounding box center [231, 395] width 100 height 40
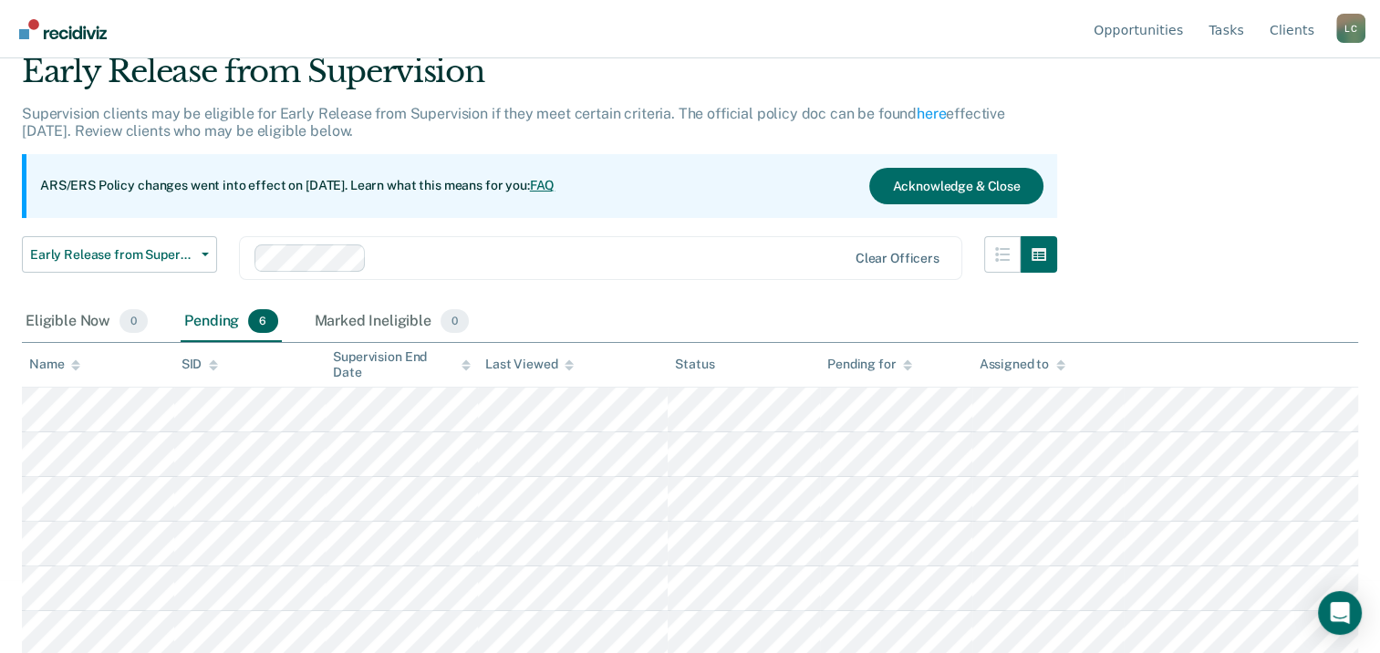
scroll to position [73, 0]
click at [48, 327] on div "Eligible Now 0" at bounding box center [87, 322] width 130 height 40
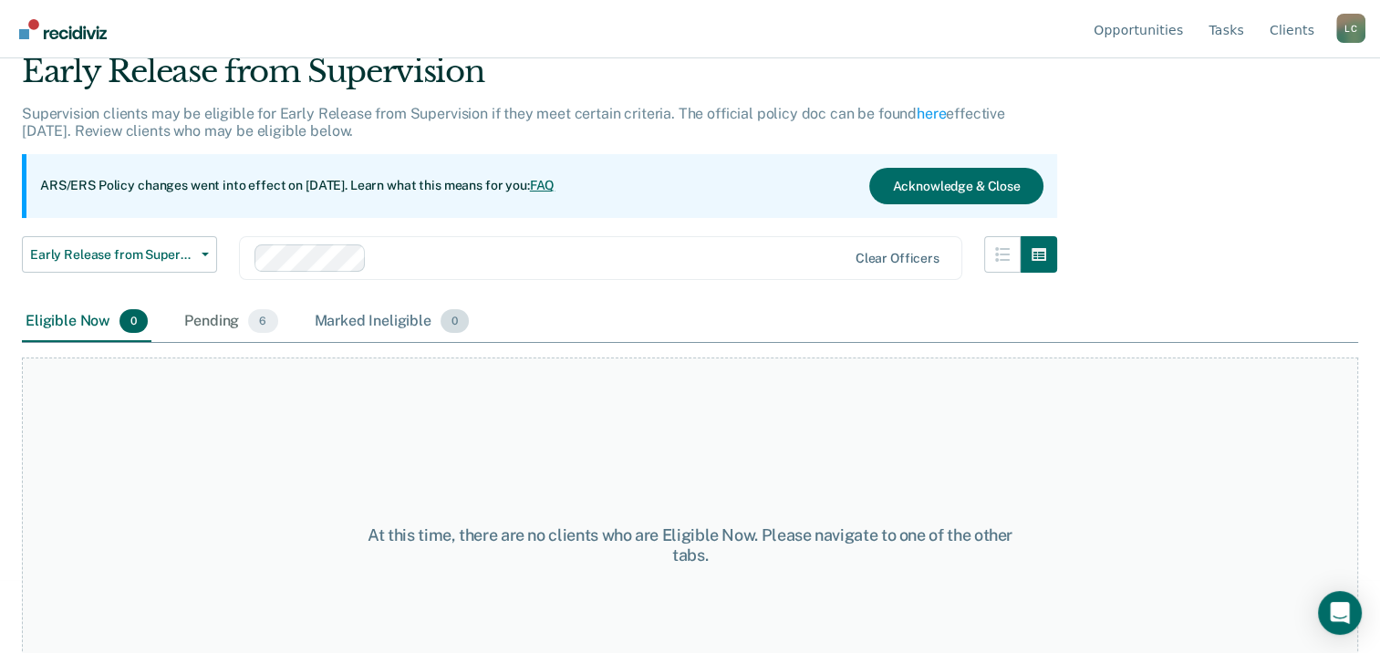
click at [339, 311] on div "Marked Ineligible 0" at bounding box center [392, 322] width 162 height 40
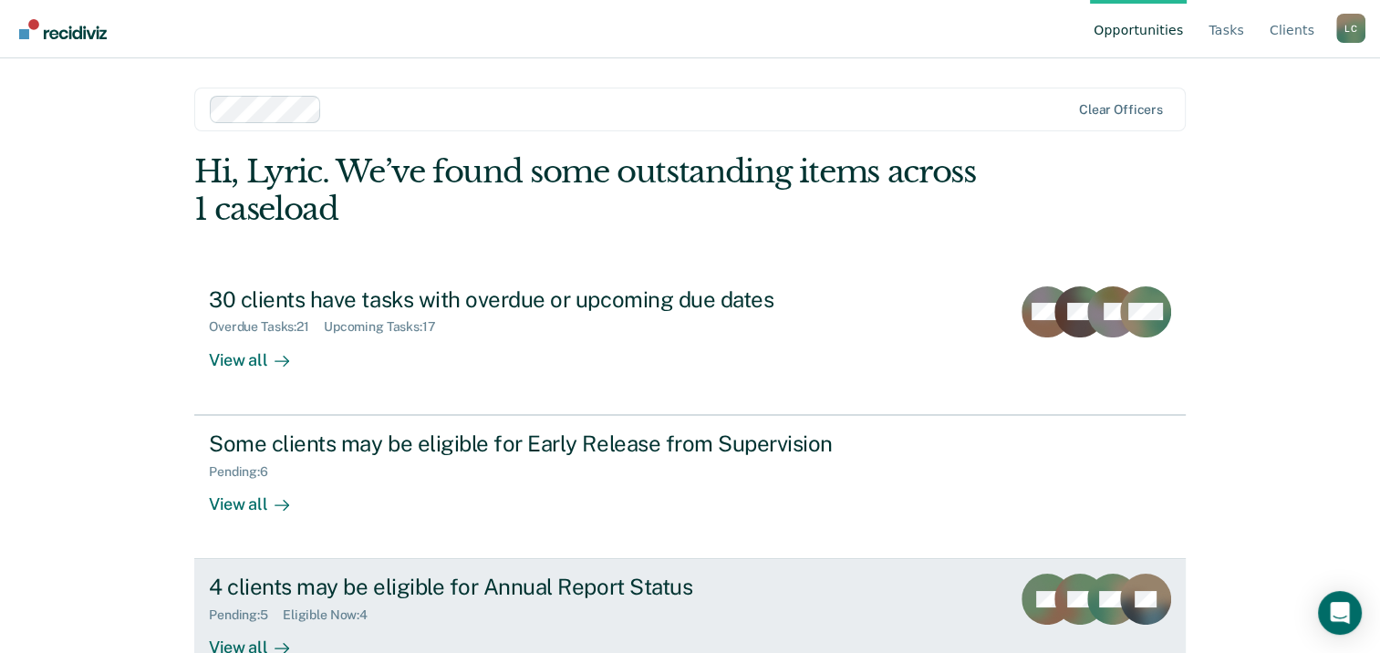
drag, startPoint x: 387, startPoint y: 572, endPoint x: 339, endPoint y: 574, distance: 48.4
drag, startPoint x: 339, startPoint y: 574, endPoint x: 308, endPoint y: 584, distance: 31.7
drag, startPoint x: 308, startPoint y: 584, endPoint x: 255, endPoint y: 584, distance: 53.8
click at [255, 584] on div "4 clients may be eligible for Annual Report Status" at bounding box center [529, 587] width 641 height 26
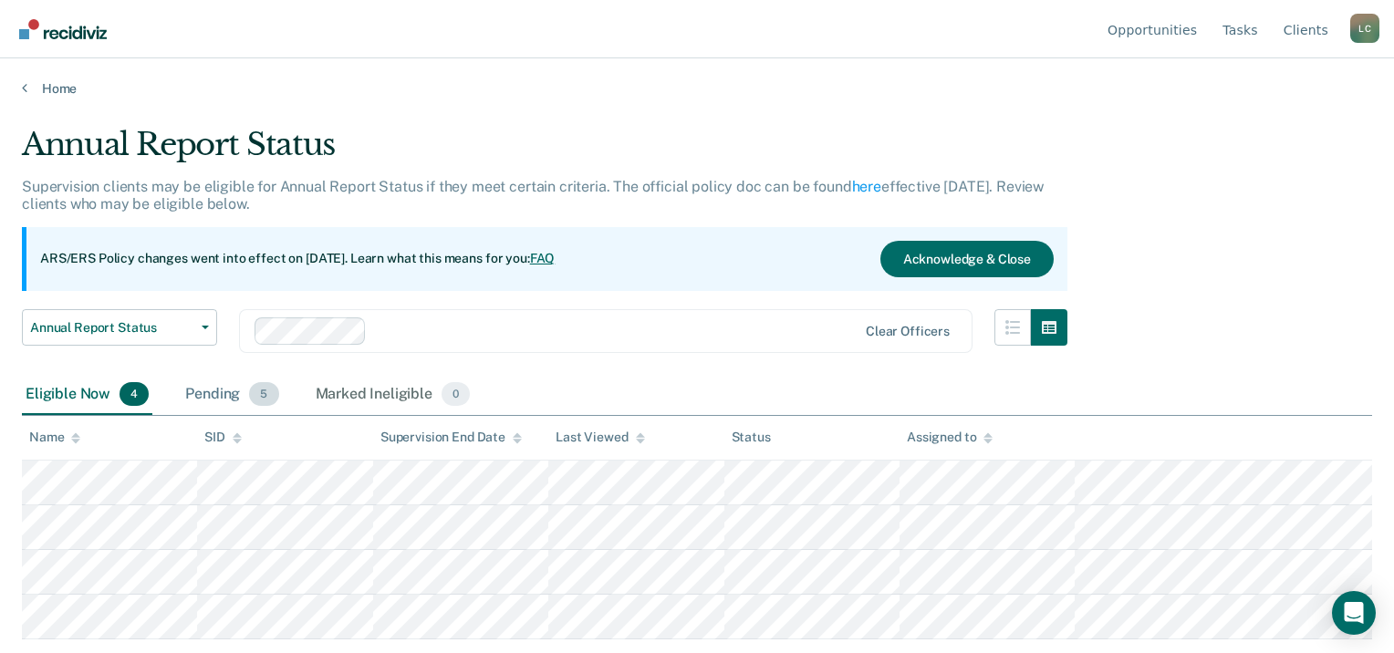
click at [186, 386] on div "Pending 5" at bounding box center [232, 395] width 100 height 40
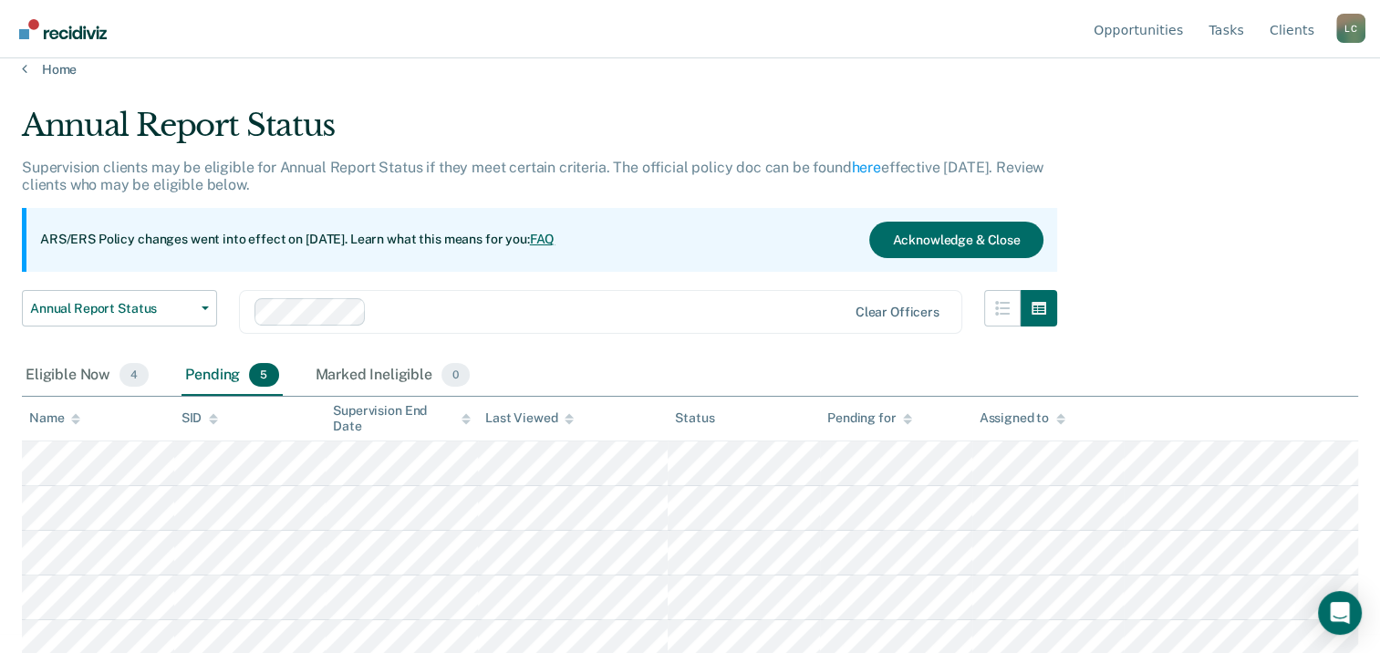
scroll to position [29, 0]
